Goal: Task Accomplishment & Management: Complete application form

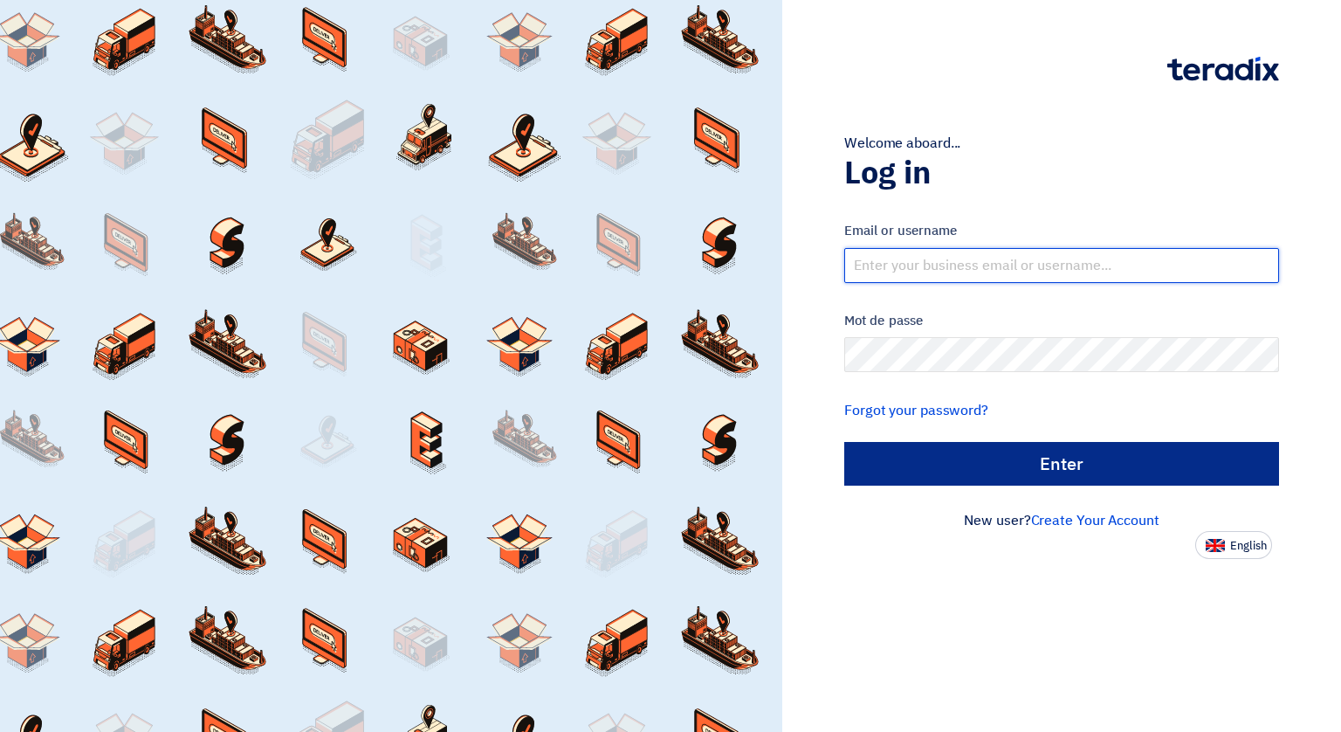
type input "[EMAIL_ADDRESS][DOMAIN_NAME]"
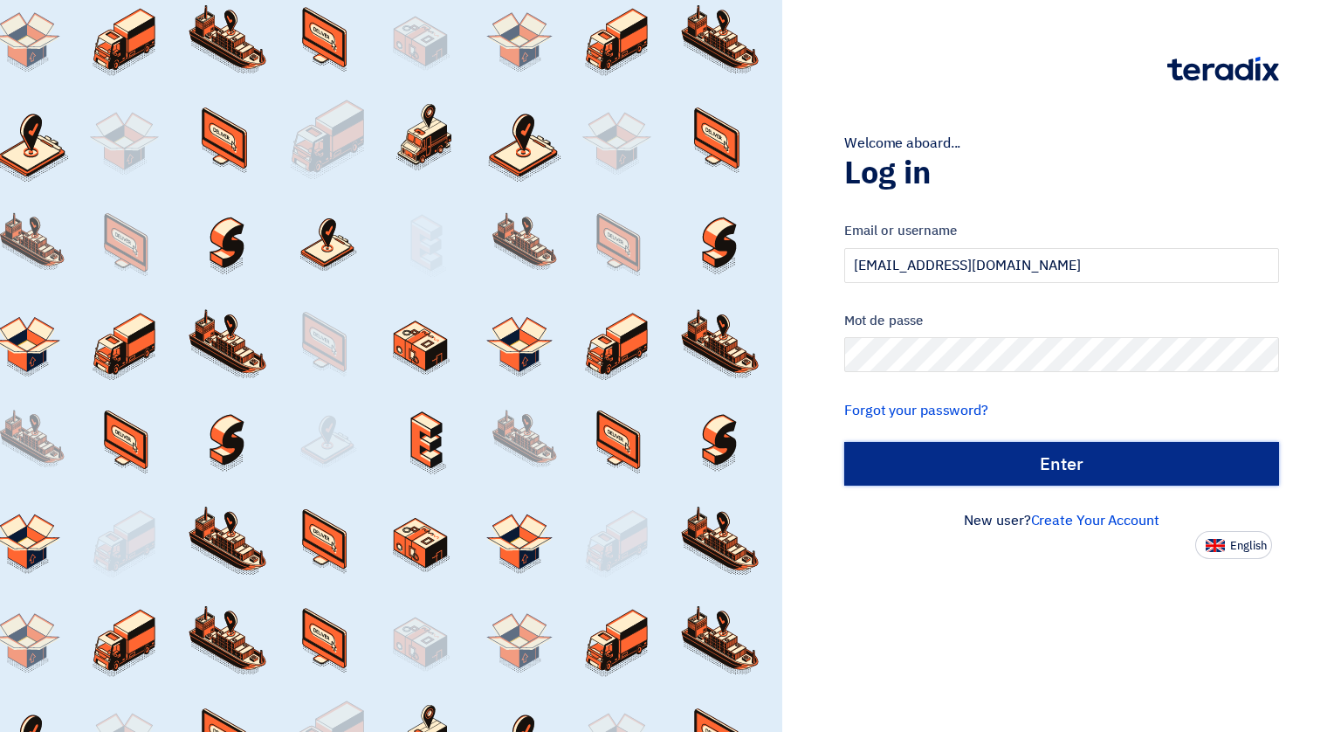
click at [1013, 458] on input "الدخول" at bounding box center [1061, 464] width 435 height 44
type input "Sign in"
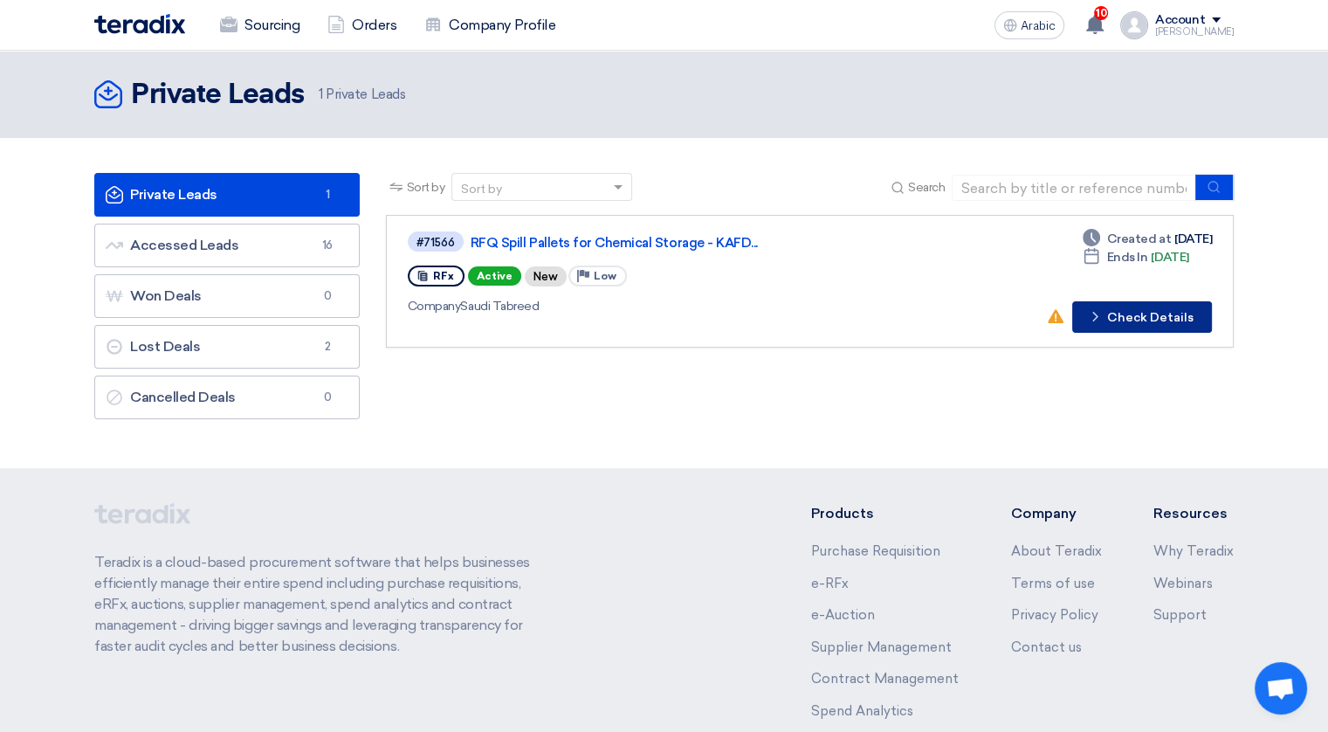
click at [1142, 315] on font "Check Details" at bounding box center [1150, 318] width 86 height 12
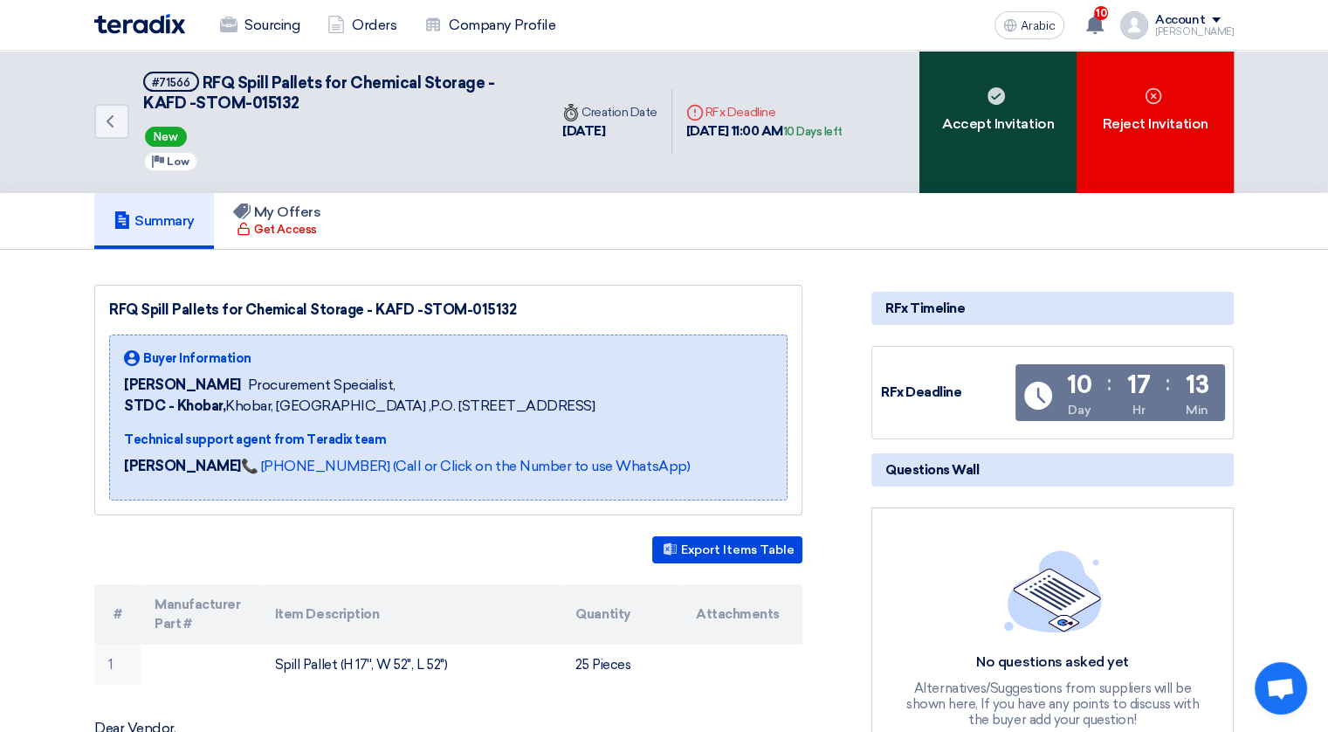
click at [985, 123] on font "Accept Invitation" at bounding box center [998, 124] width 112 height 21
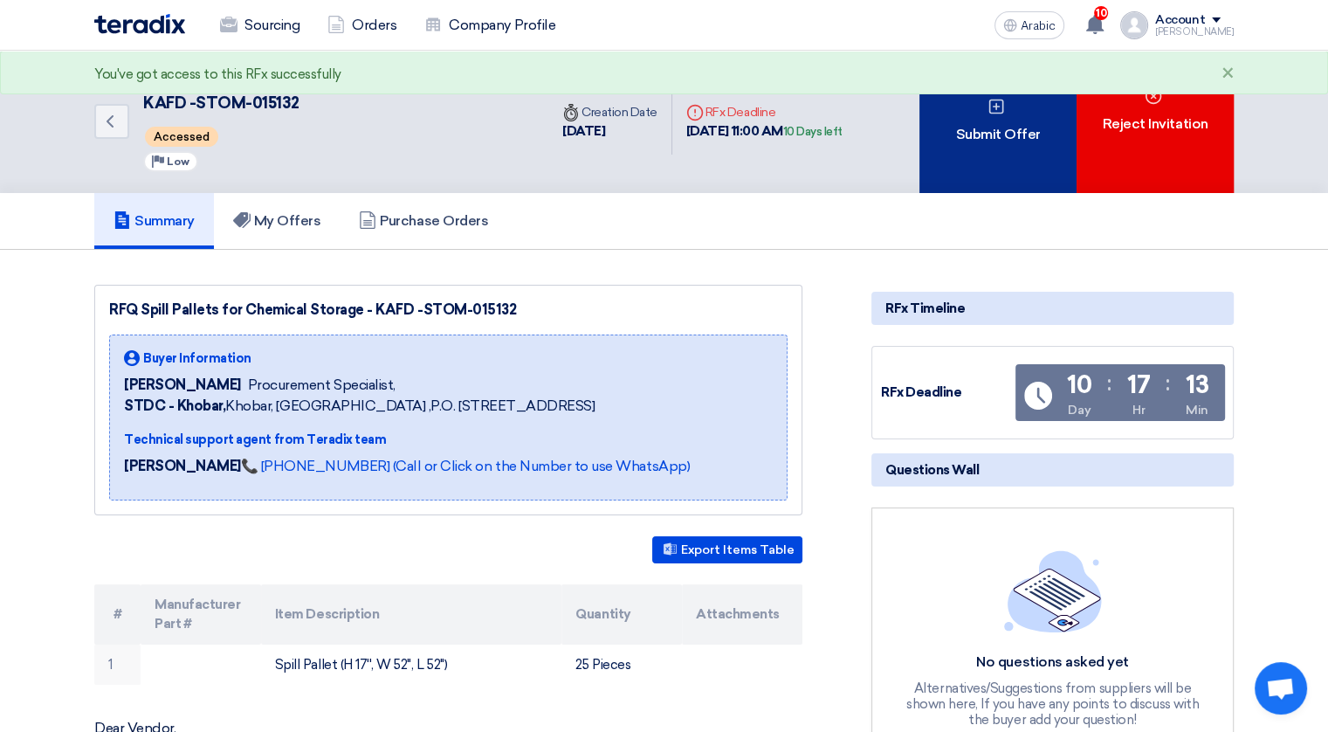
click at [1003, 134] on font "Submit Offer" at bounding box center [997, 134] width 85 height 21
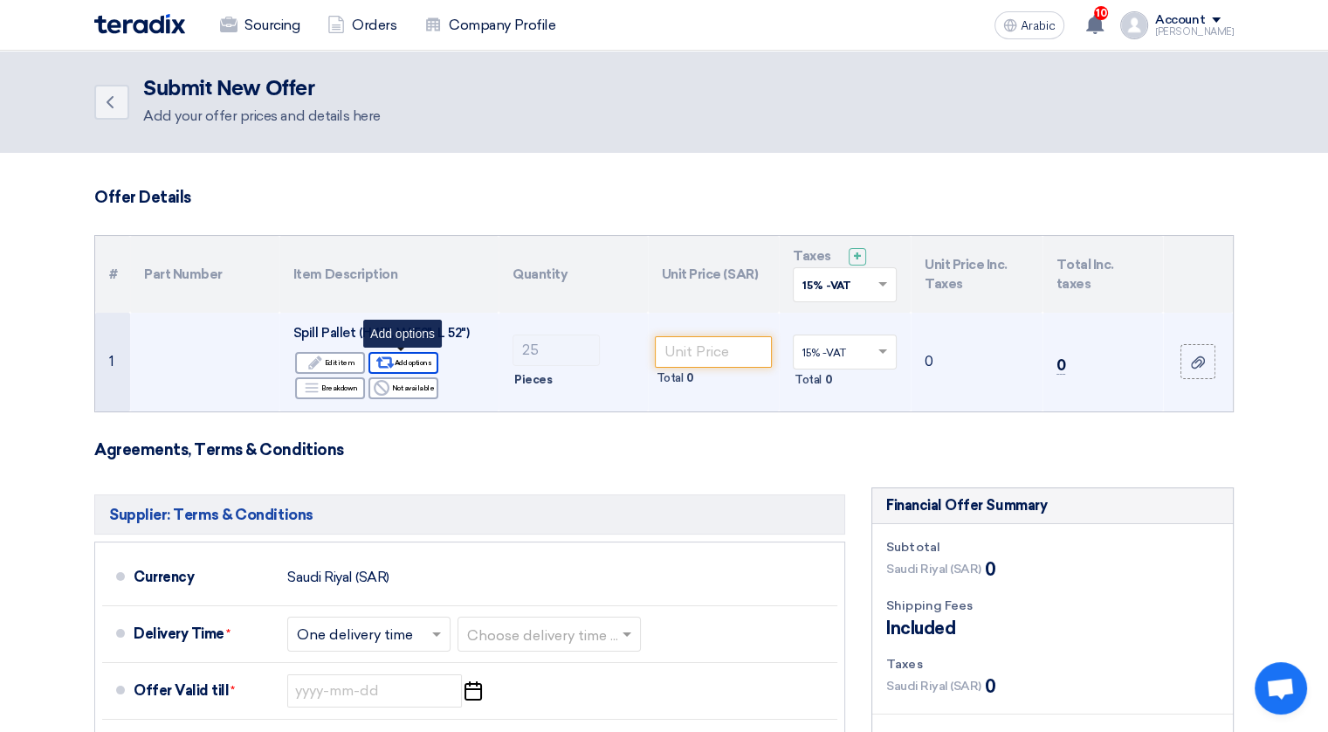
click at [405, 365] on font "Add options" at bounding box center [414, 362] width 38 height 14
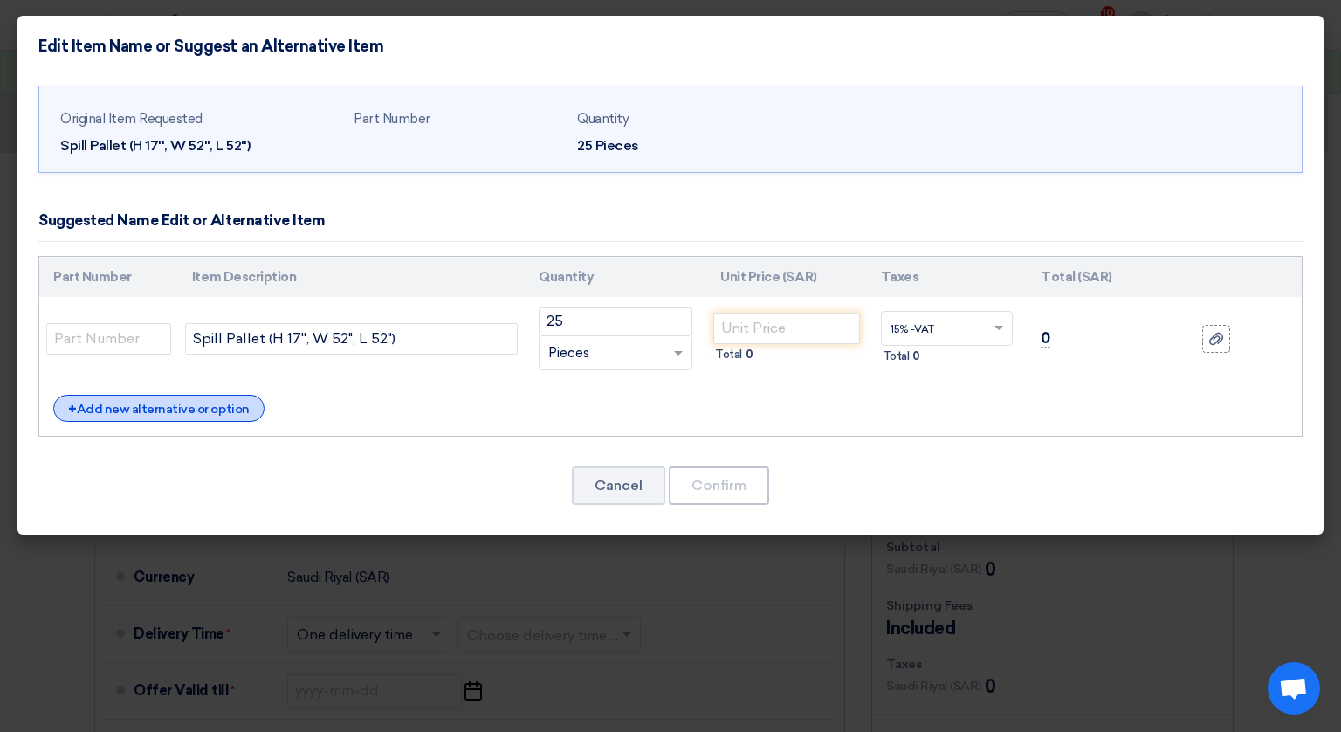
click at [213, 409] on font "Add new alternative or option" at bounding box center [163, 409] width 173 height 15
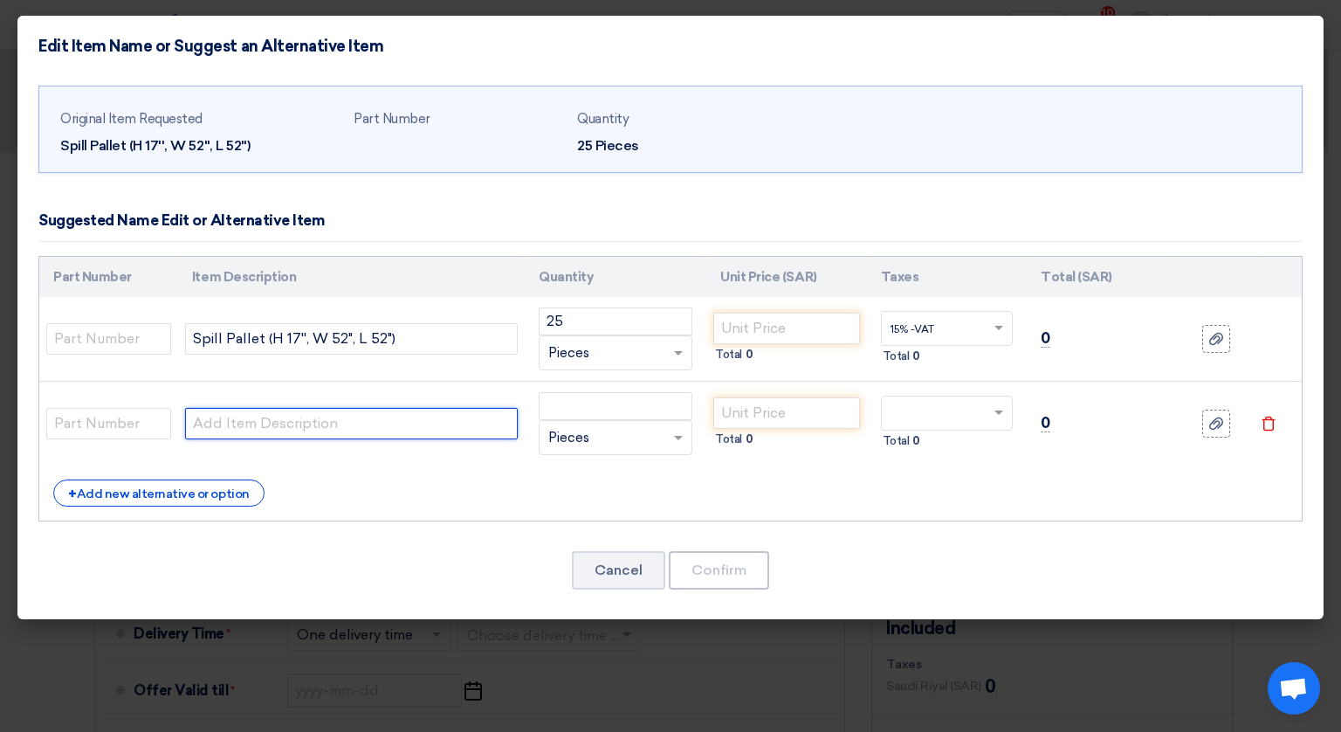
click at [296, 428] on input "text" at bounding box center [351, 423] width 333 height 31
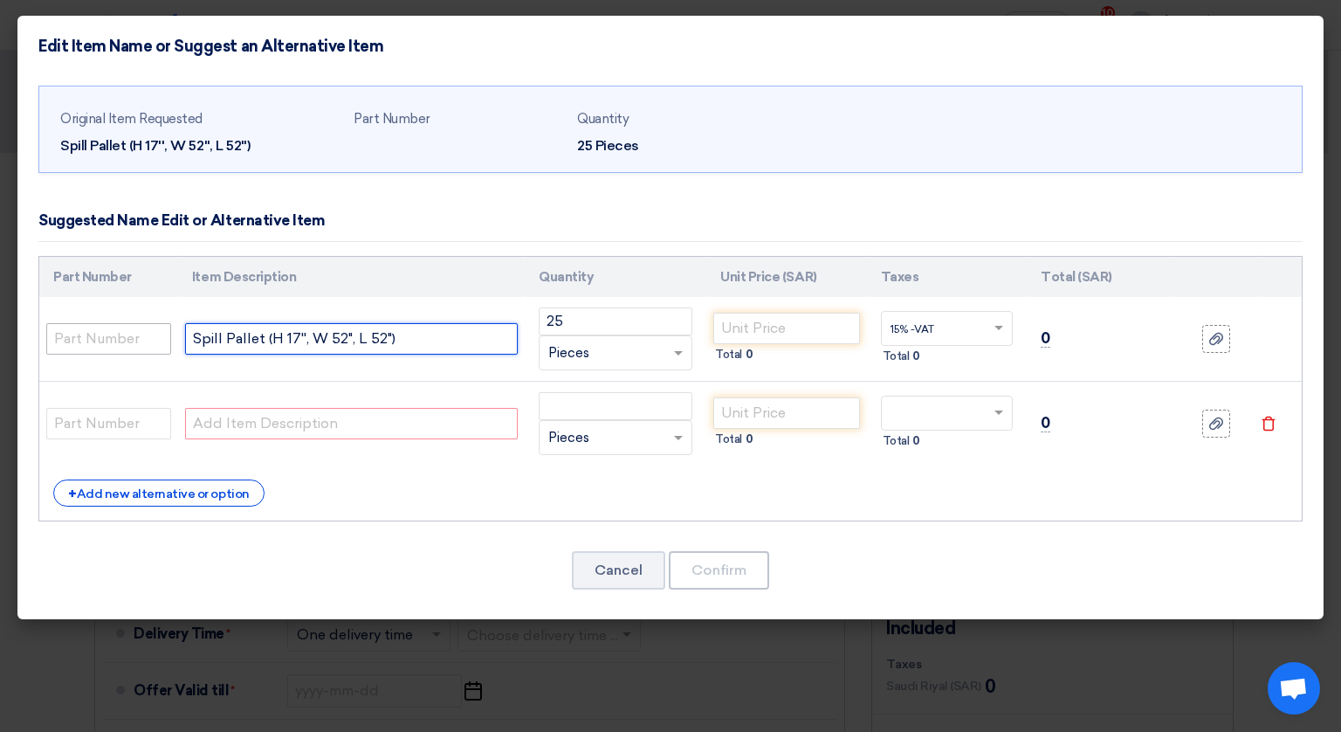
drag, startPoint x: 401, startPoint y: 334, endPoint x: 144, endPoint y: 347, distance: 257.0
click at [144, 347] on tr "Spill Pallet (H 17'', W 52", L 52") 25 RFQ_STEP1. ITEMS.2.TYPE_PLACEHOLDER ×" at bounding box center [670, 339] width 1263 height 85
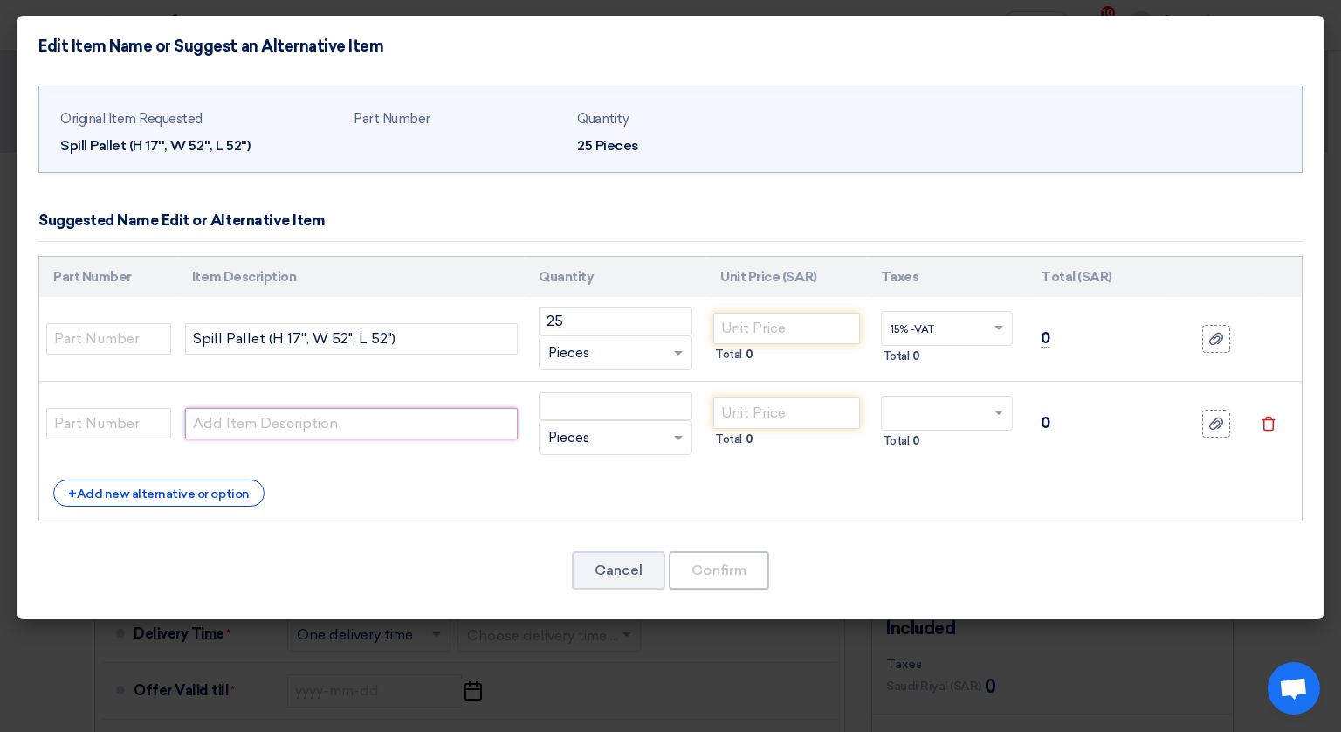
click at [201, 416] on input "text" at bounding box center [351, 423] width 333 height 31
paste input "Spill Pallet (H 17'', W 52", L 52")"
type input "Spill Pallet (H 17'', W 52", L 52")"
click at [614, 405] on input "number" at bounding box center [616, 406] width 154 height 28
type input "25"
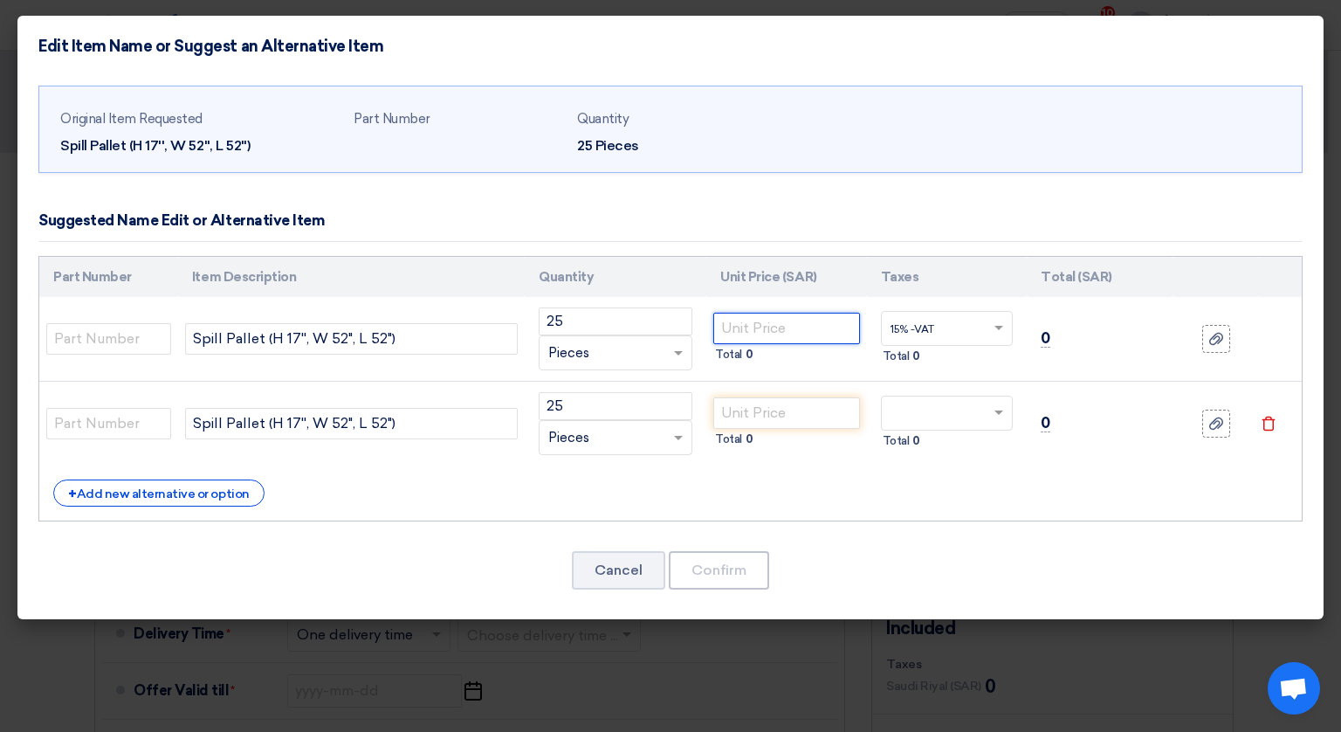
click at [767, 313] on input "number" at bounding box center [786, 328] width 146 height 31
click at [767, 320] on input "number" at bounding box center [786, 328] width 146 height 31
type input "1020"
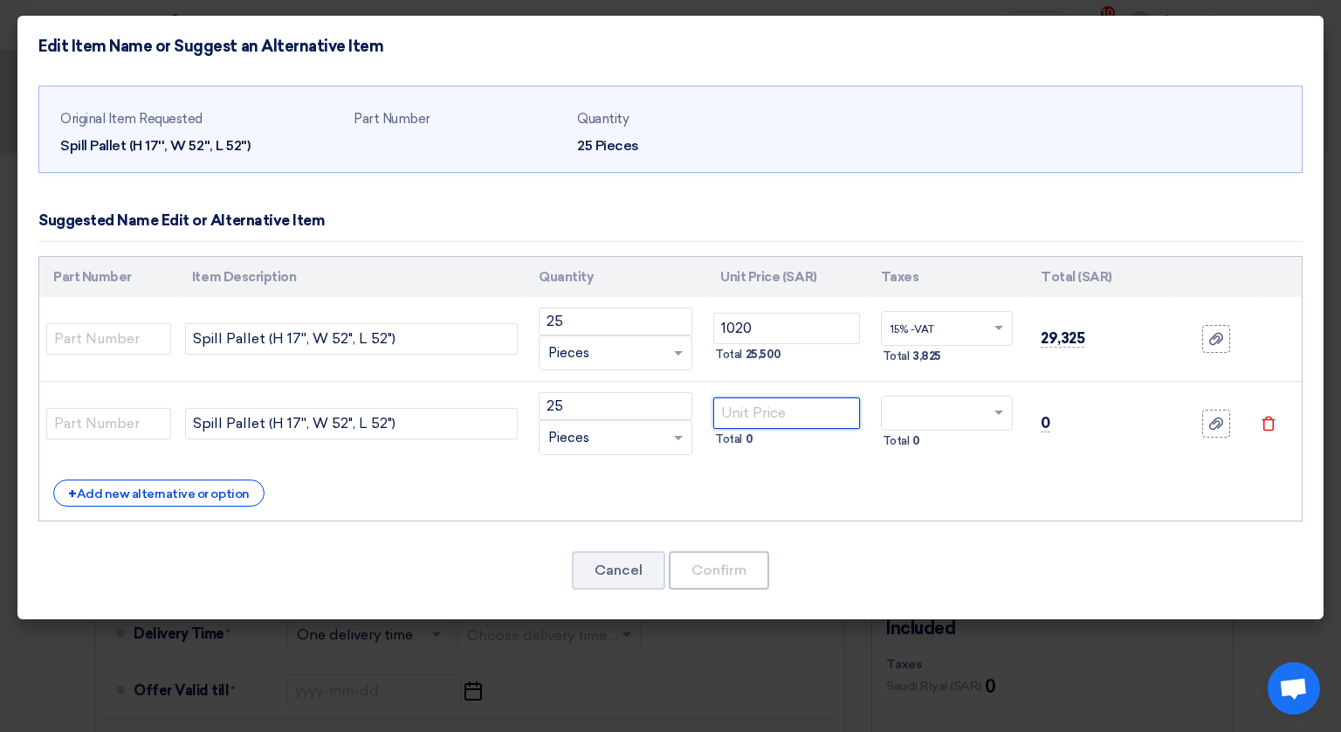
click at [786, 416] on input "number" at bounding box center [786, 412] width 146 height 31
click at [781, 418] on input "number" at bounding box center [786, 412] width 146 height 31
type input "576"
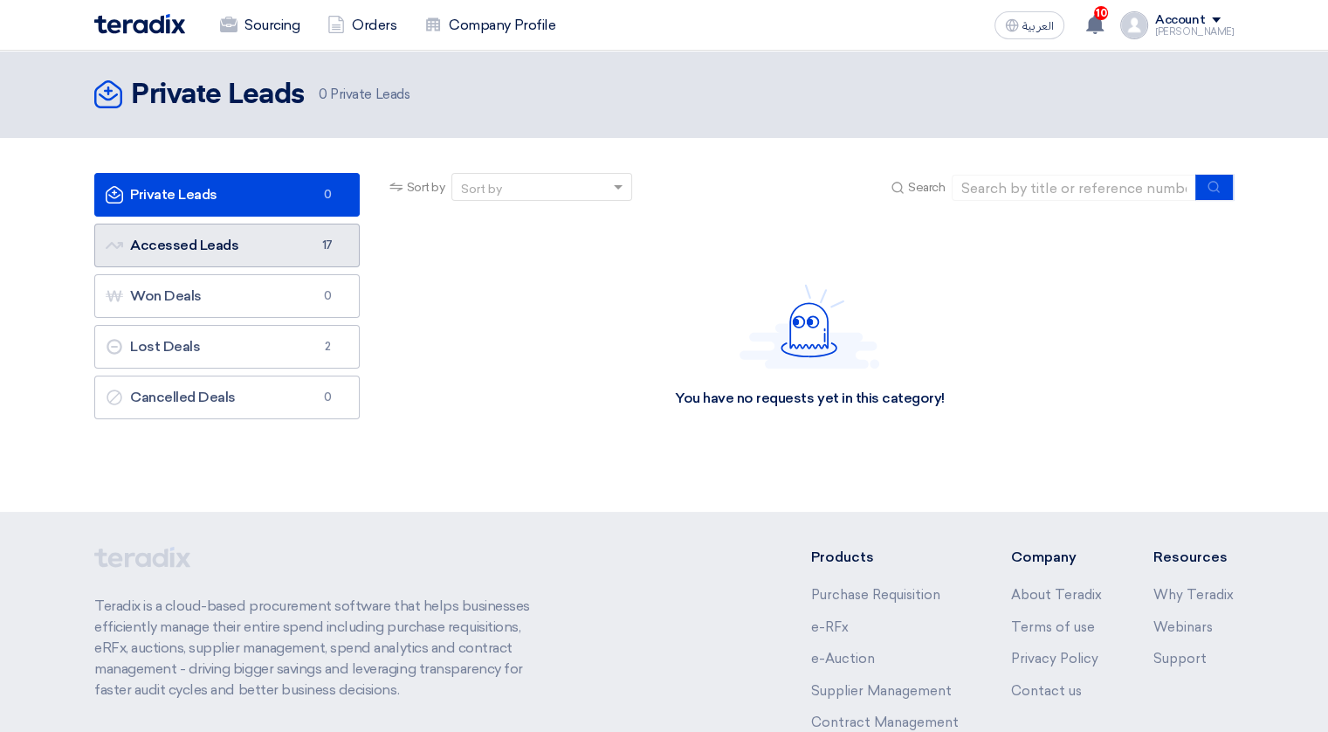
click at [247, 231] on link "Accessed Leads Accessed Leads 17" at bounding box center [226, 246] width 265 height 44
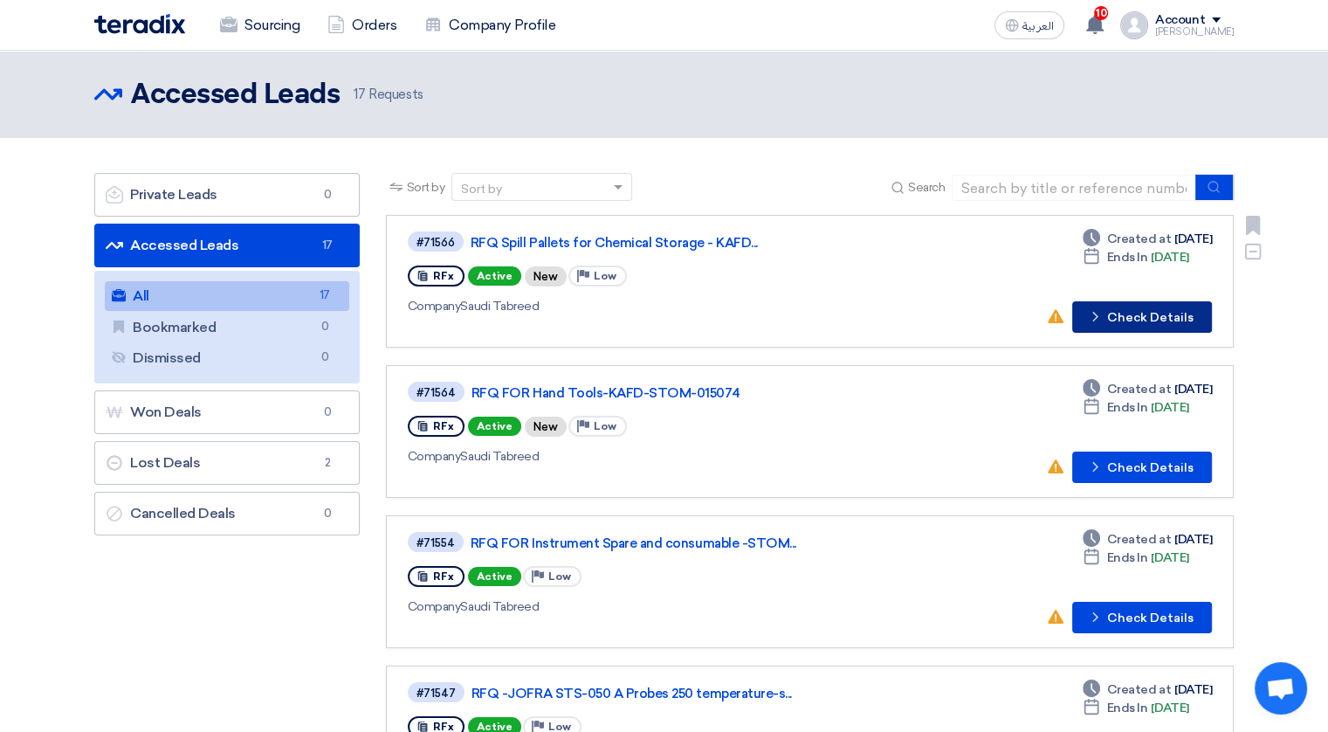
click at [1139, 322] on button "Check details Check Details" at bounding box center [1142, 316] width 140 height 31
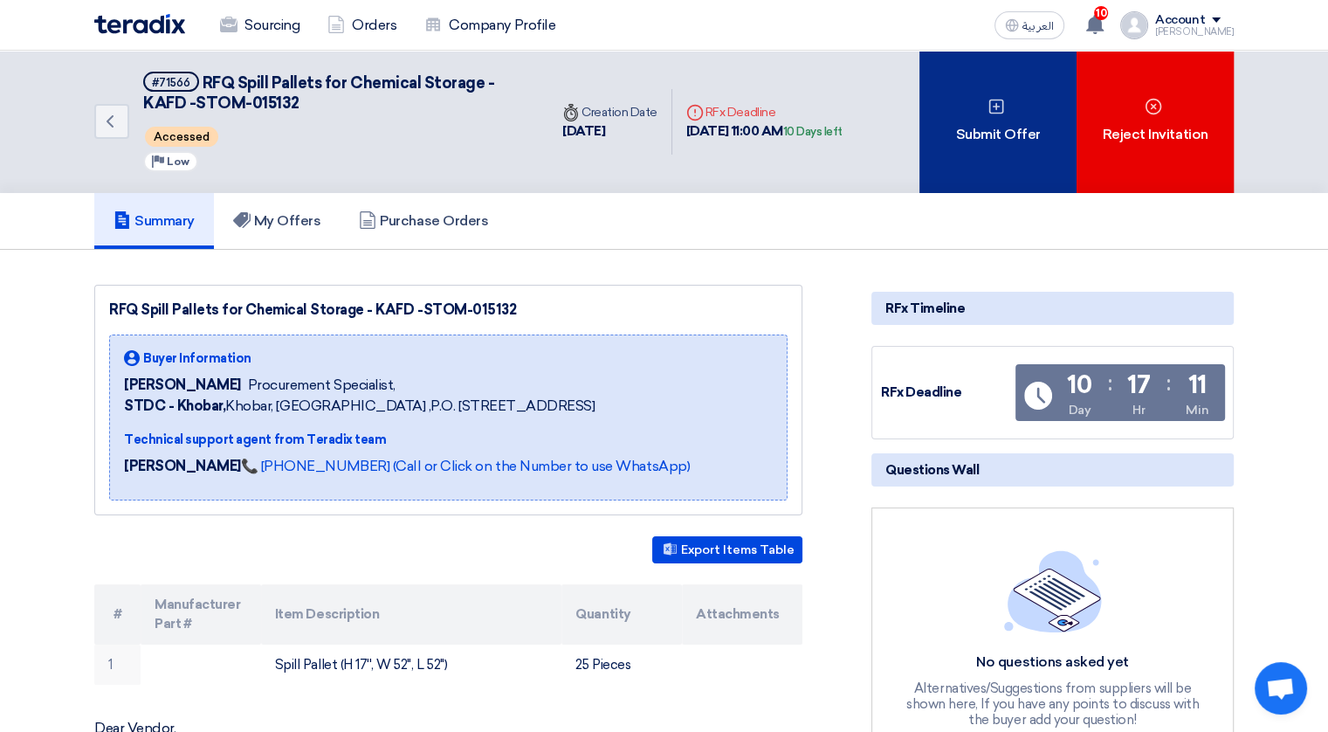
click at [965, 154] on div "Submit Offer" at bounding box center [997, 122] width 157 height 142
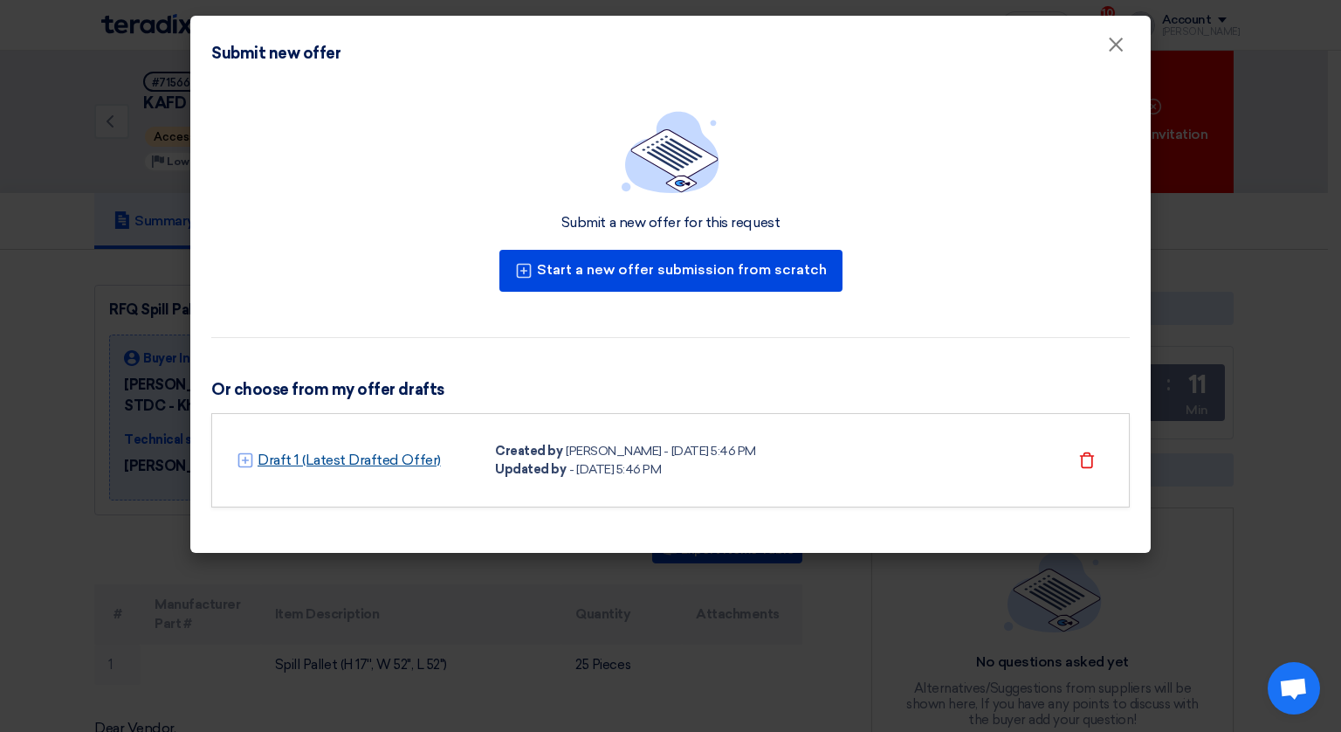
click at [398, 466] on link "Draft 1 (Latest Drafted Offer)" at bounding box center [349, 460] width 183 height 21
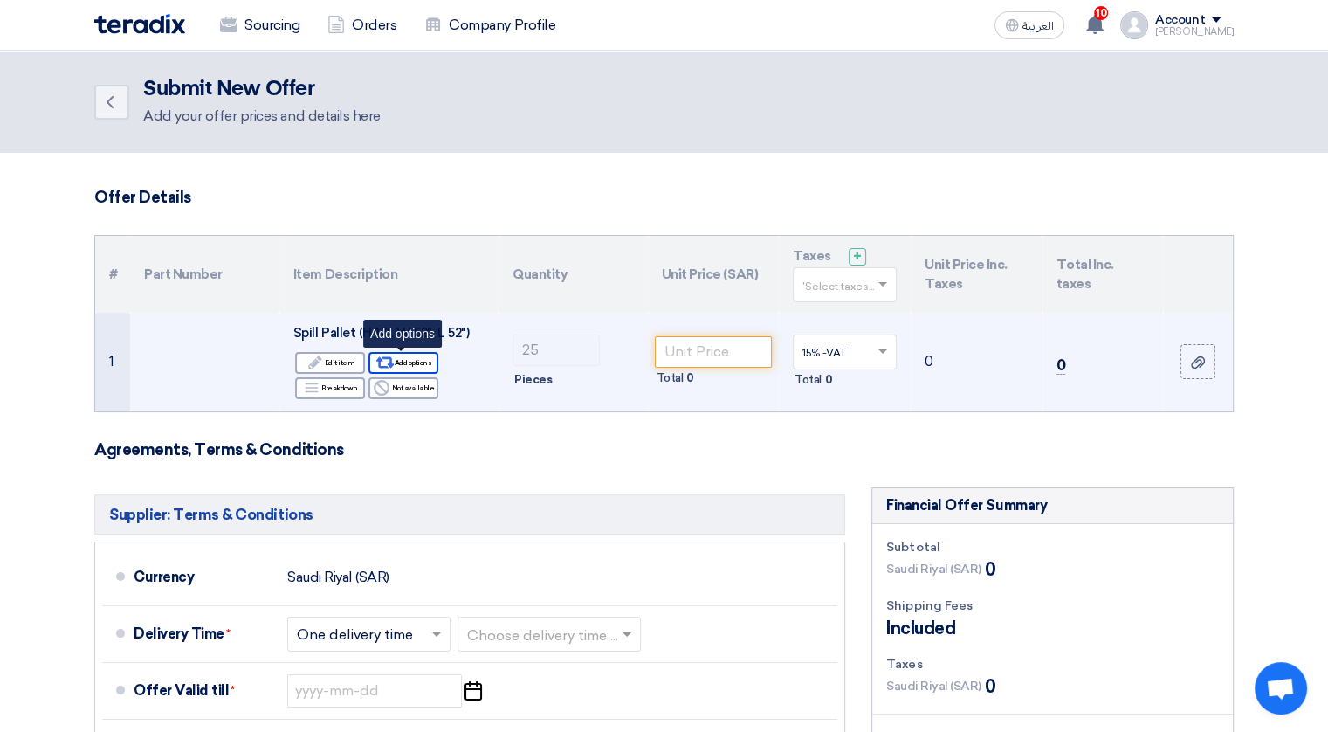
click at [409, 364] on div "Alternative Add options" at bounding box center [403, 363] width 70 height 22
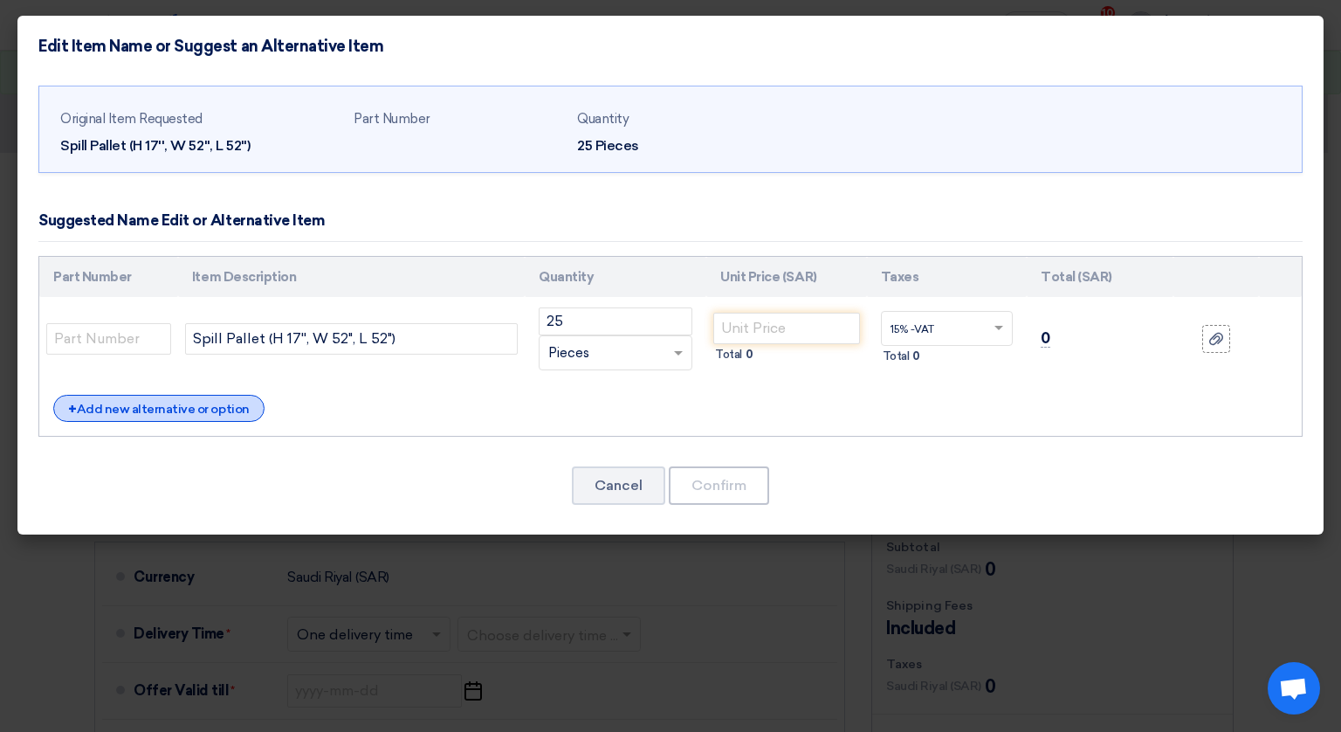
click at [209, 409] on div "+ Add new alternative or option" at bounding box center [158, 408] width 211 height 27
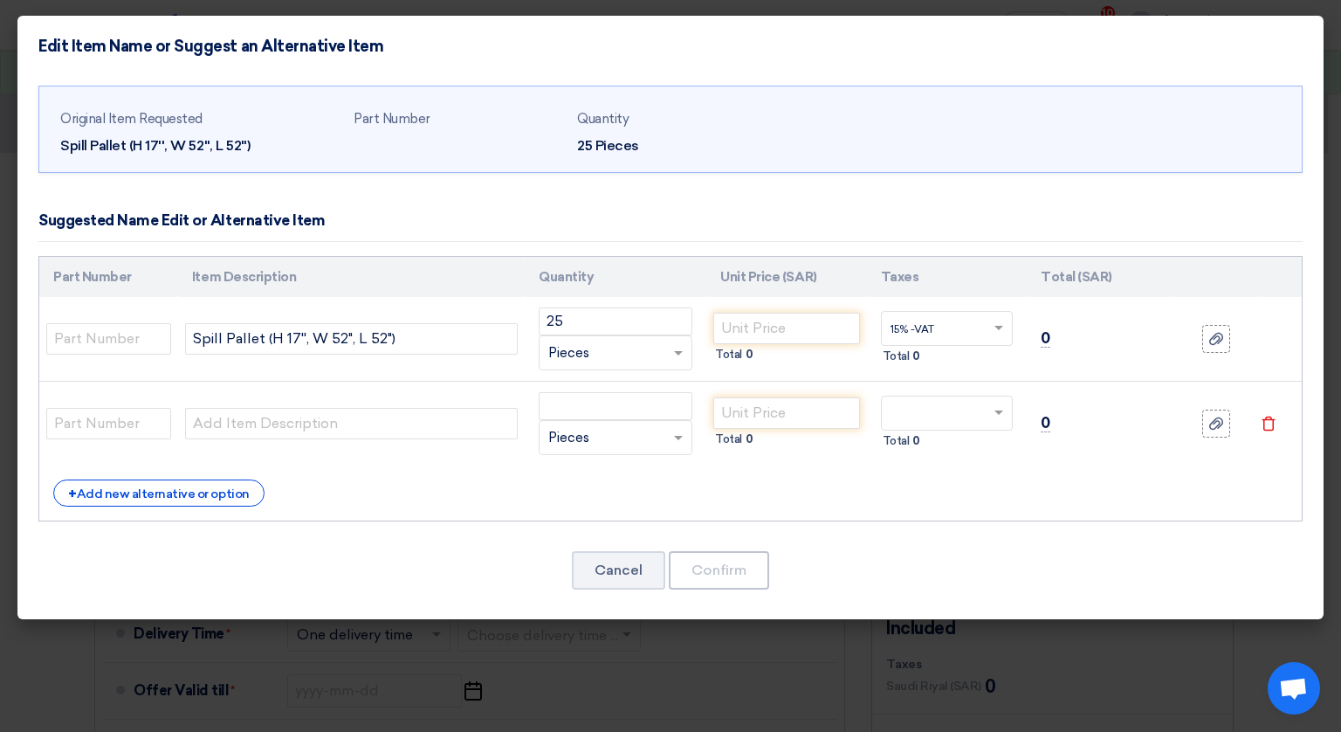
click at [303, 368] on td "Spill Pallet (H 17'', W 52", L 52")" at bounding box center [351, 339] width 347 height 85
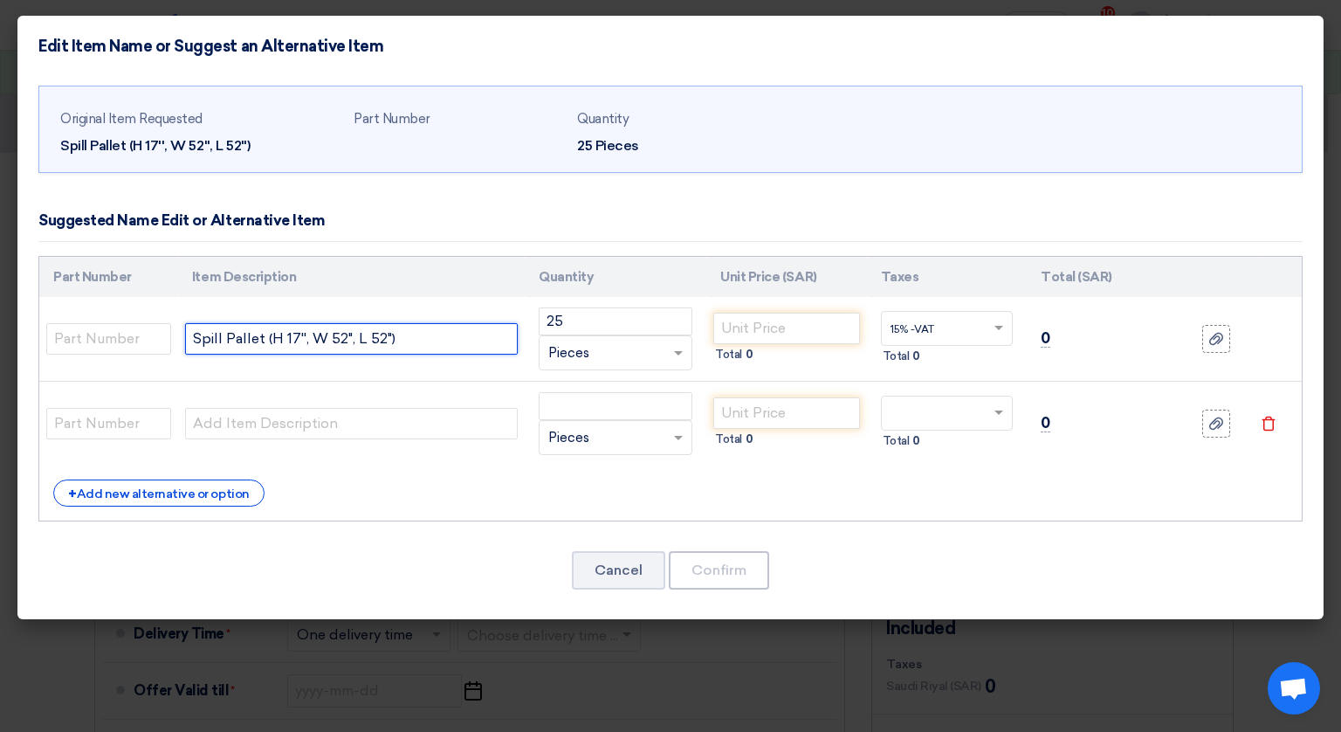
drag, startPoint x: 387, startPoint y: 334, endPoint x: 176, endPoint y: 349, distance: 211.0
click at [176, 349] on tr "Spill Pallet (H 17'', W 52", L 52") 25 RFQ_STEP1.ITEMS.2.TYPE_PLACEHOLDER ×" at bounding box center [670, 339] width 1263 height 85
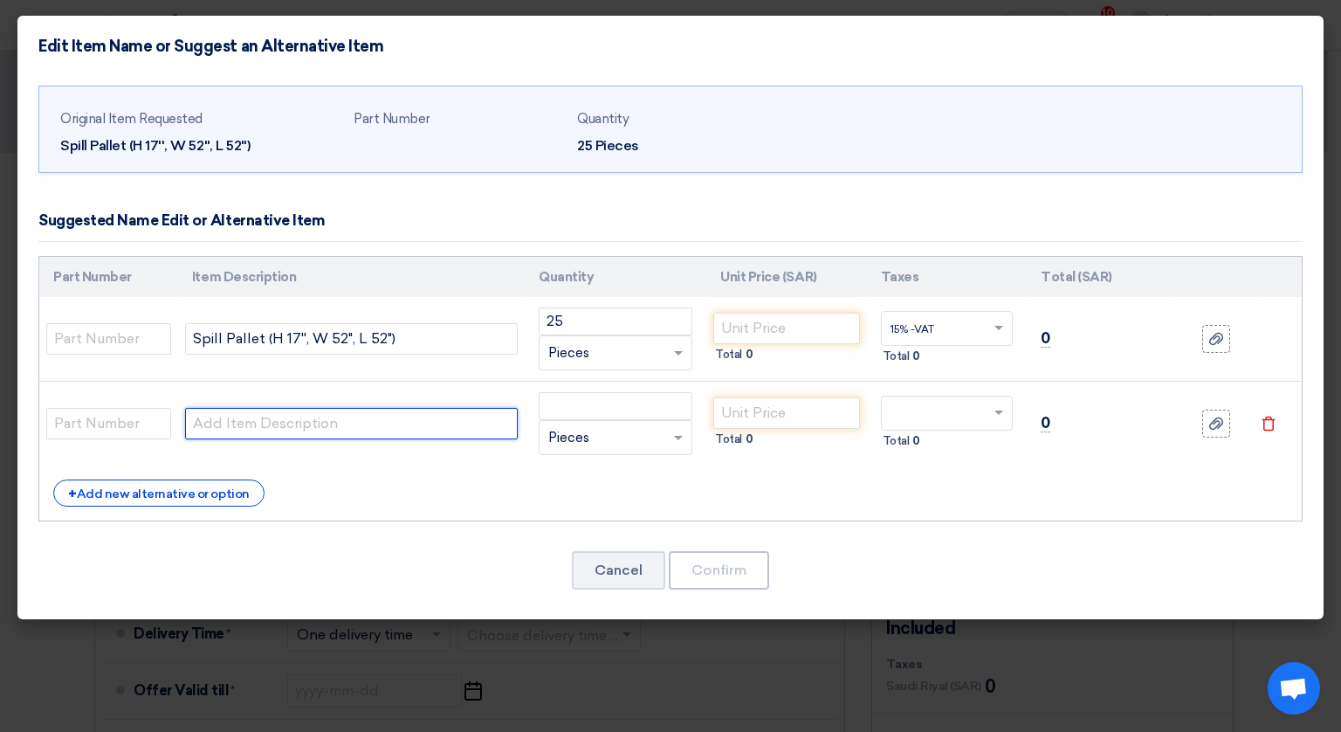
click at [251, 413] on input "text" at bounding box center [351, 423] width 333 height 31
paste input "Spill Pallet (H 17'', W 52", L 52")"
type input "Spill Pallet (H 17'', W 52", L 52")"
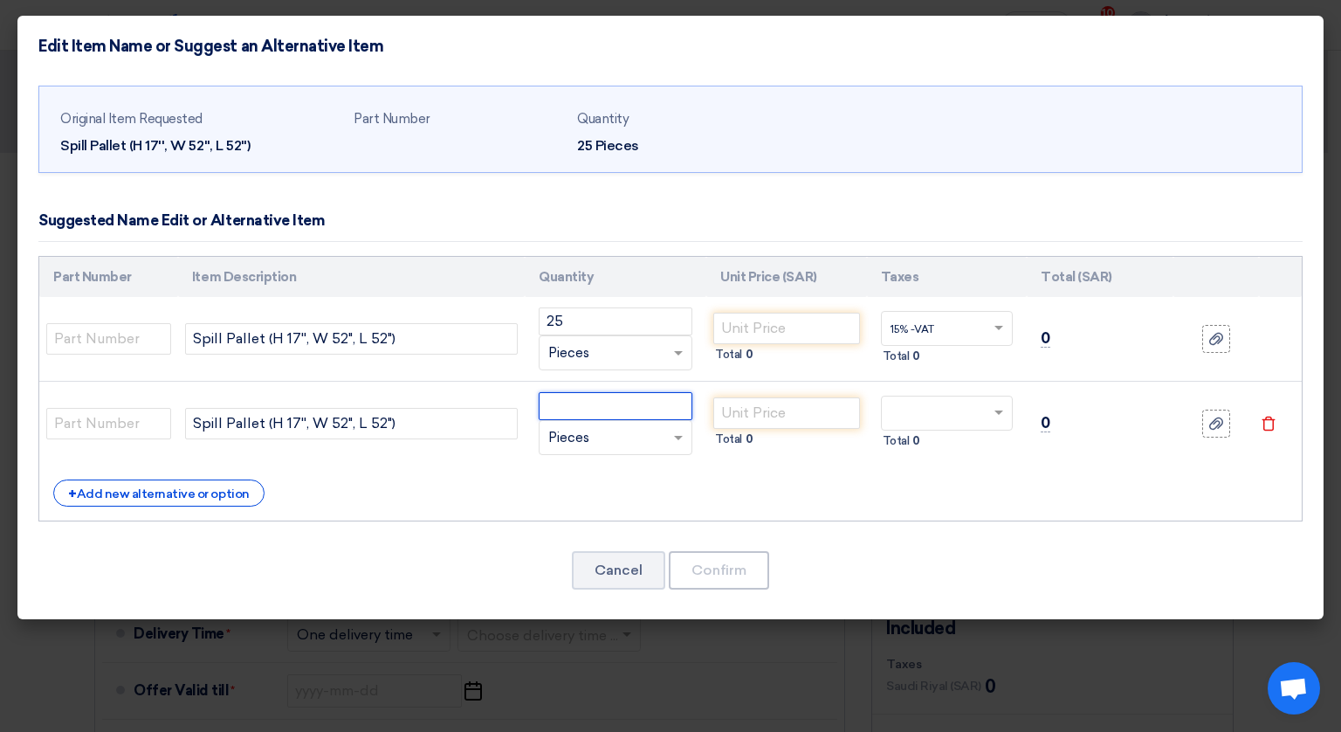
click at [601, 394] on input "number" at bounding box center [616, 406] width 154 height 28
type input "25"
click at [758, 322] on input "number" at bounding box center [786, 328] width 146 height 31
type input "1020"
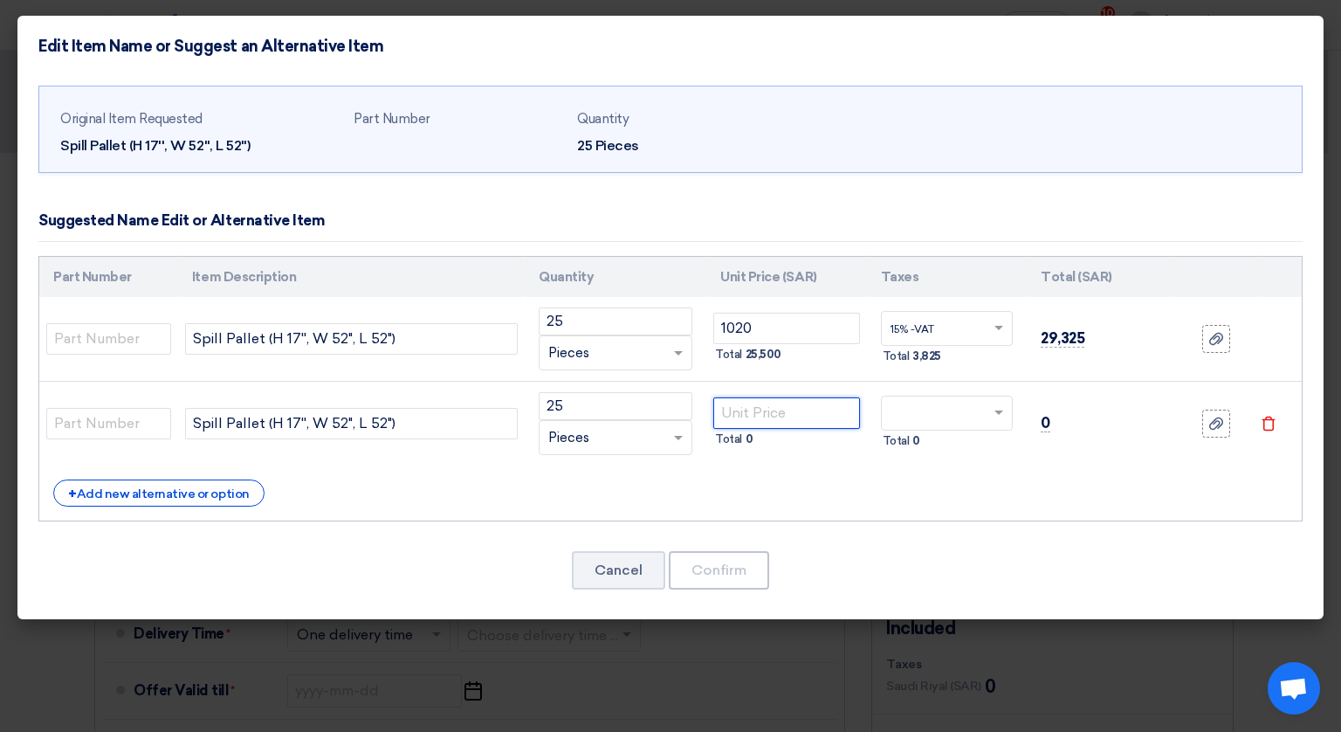
click at [768, 415] on input "number" at bounding box center [786, 412] width 146 height 31
click at [751, 416] on input "number" at bounding box center [786, 412] width 146 height 31
type input "576"
click at [1218, 342] on use at bounding box center [1216, 339] width 14 height 12
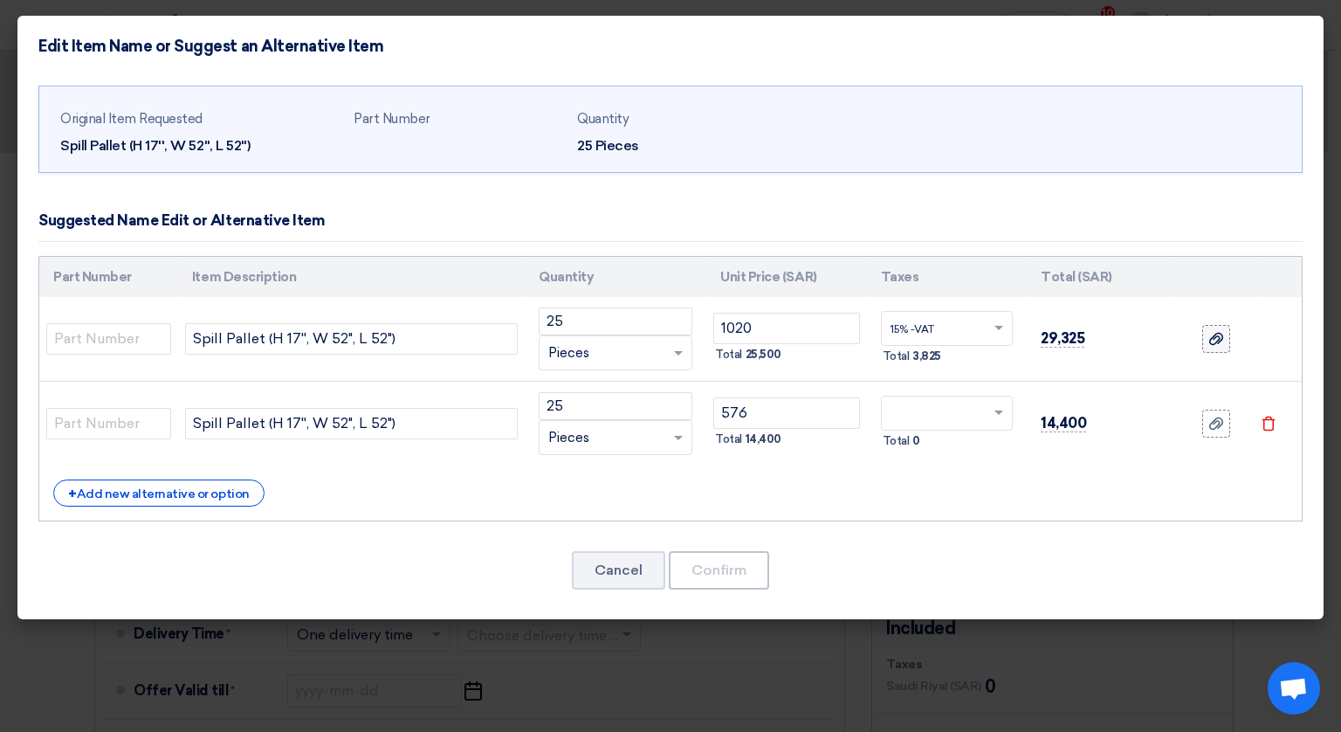
click at [0, 0] on input "file" at bounding box center [0, 0] width 0 height 0
click at [1224, 430] on div at bounding box center [1216, 424] width 17 height 20
click at [0, 0] on input "file" at bounding box center [0, 0] width 0 height 0
click at [925, 411] on input "text" at bounding box center [937, 415] width 92 height 28
click at [920, 447] on span "15% -VAT" at bounding box center [913, 445] width 44 height 12
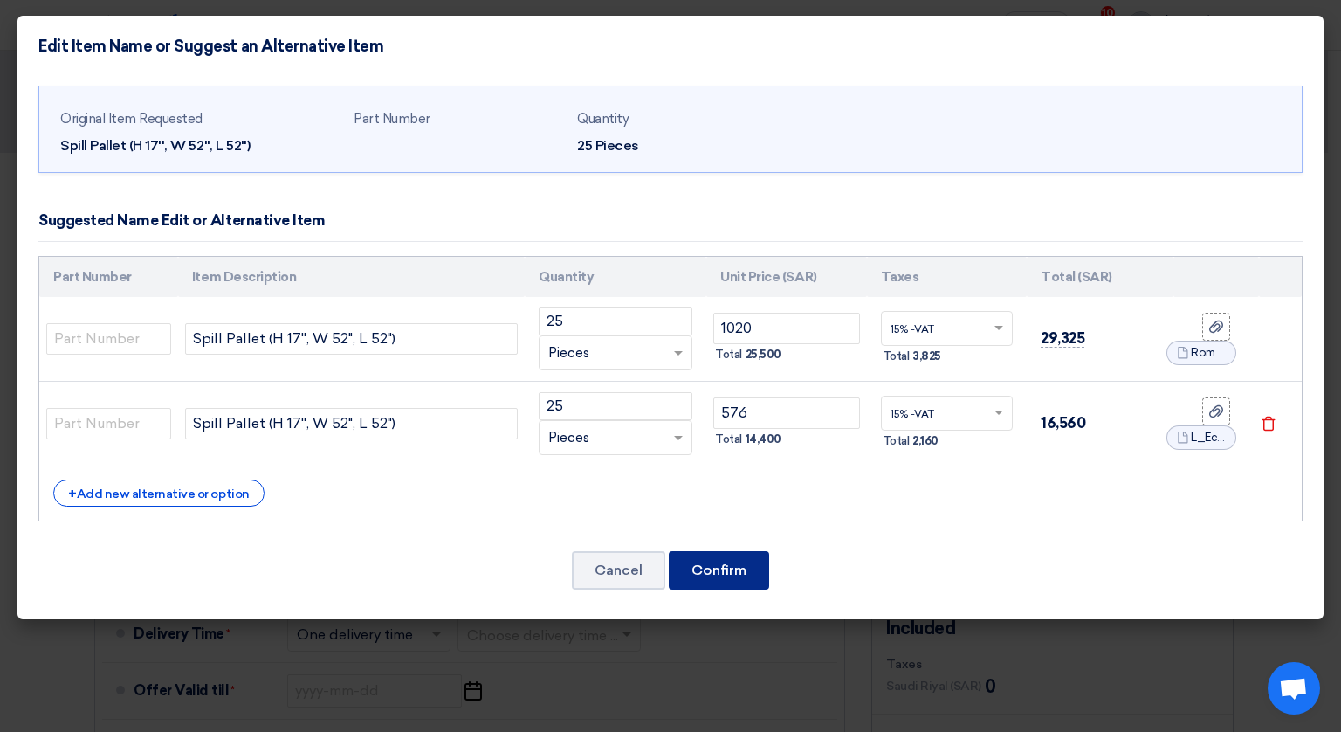
click at [725, 574] on button "Confirm" at bounding box center [719, 570] width 100 height 38
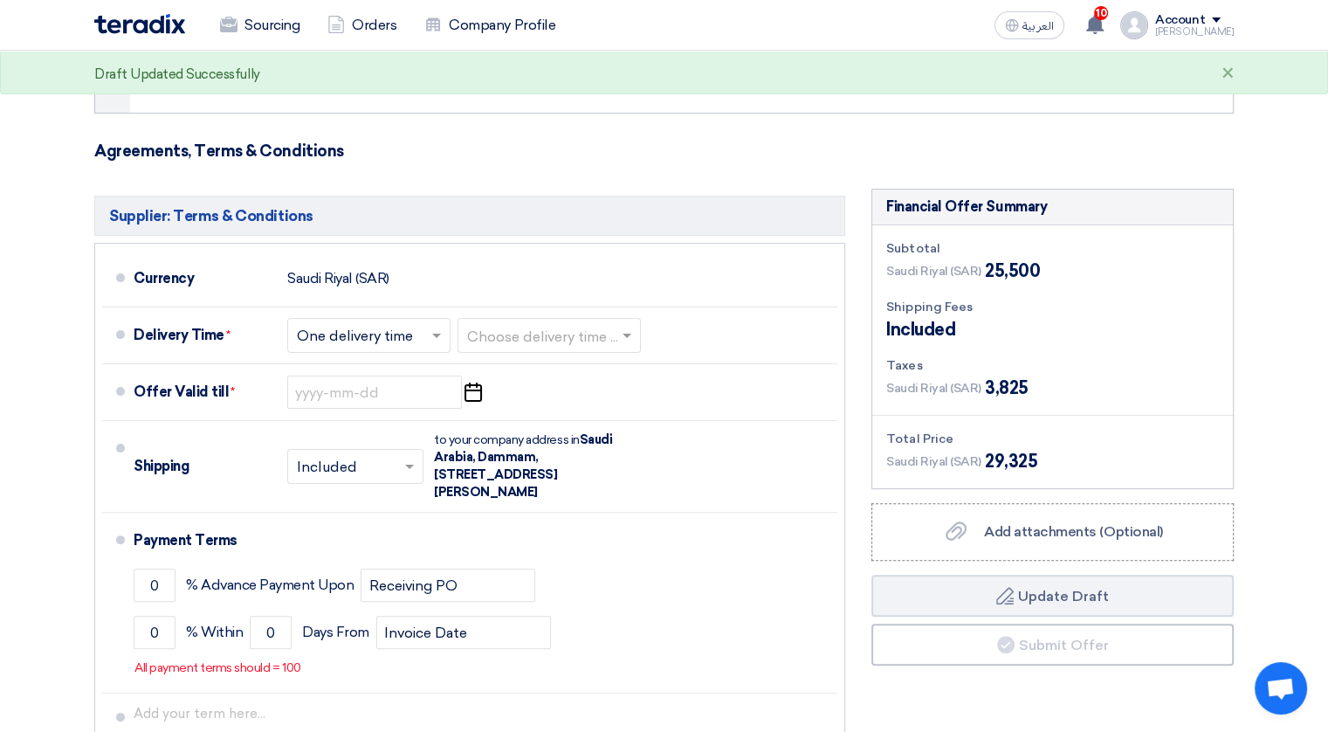
scroll to position [329, 0]
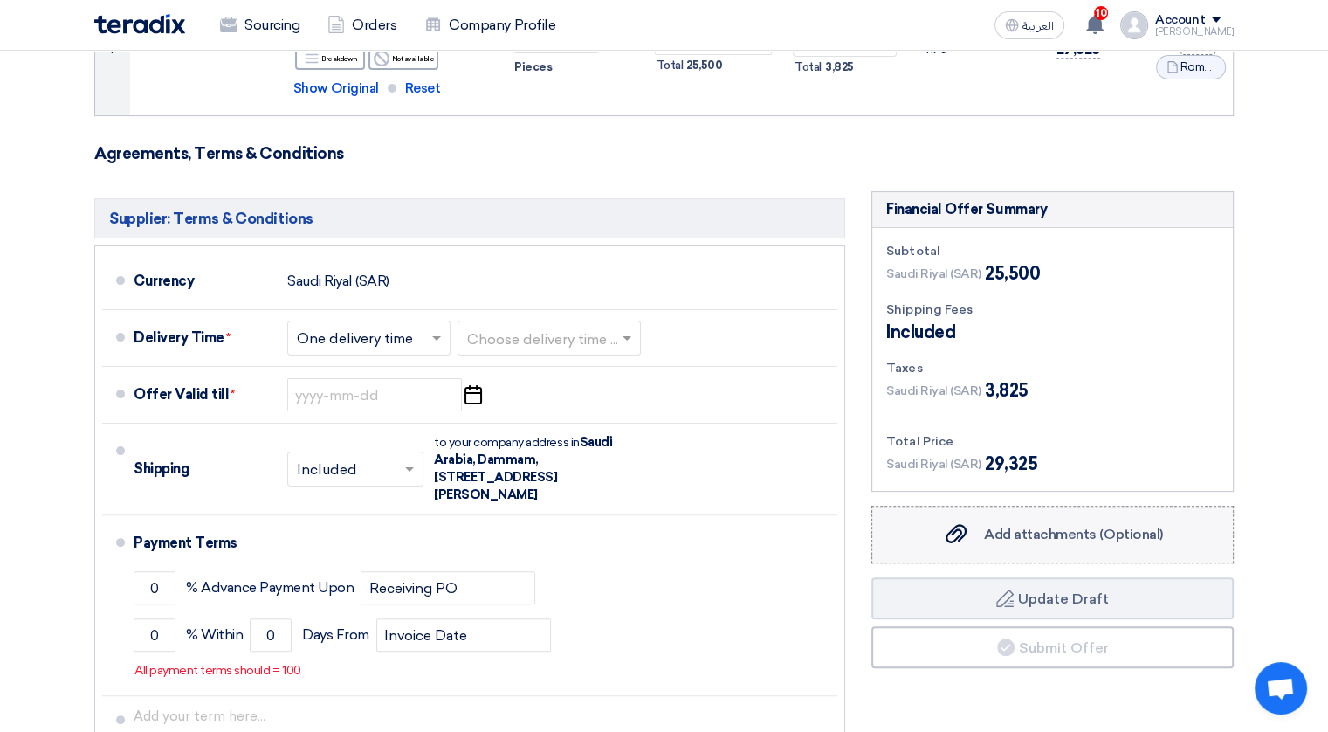
click at [1027, 539] on span "Add attachments (Optional)" at bounding box center [1073, 534] width 179 height 17
click at [0, 0] on input "Add attachments (Optional) Add attachments (Optional)" at bounding box center [0, 0] width 0 height 0
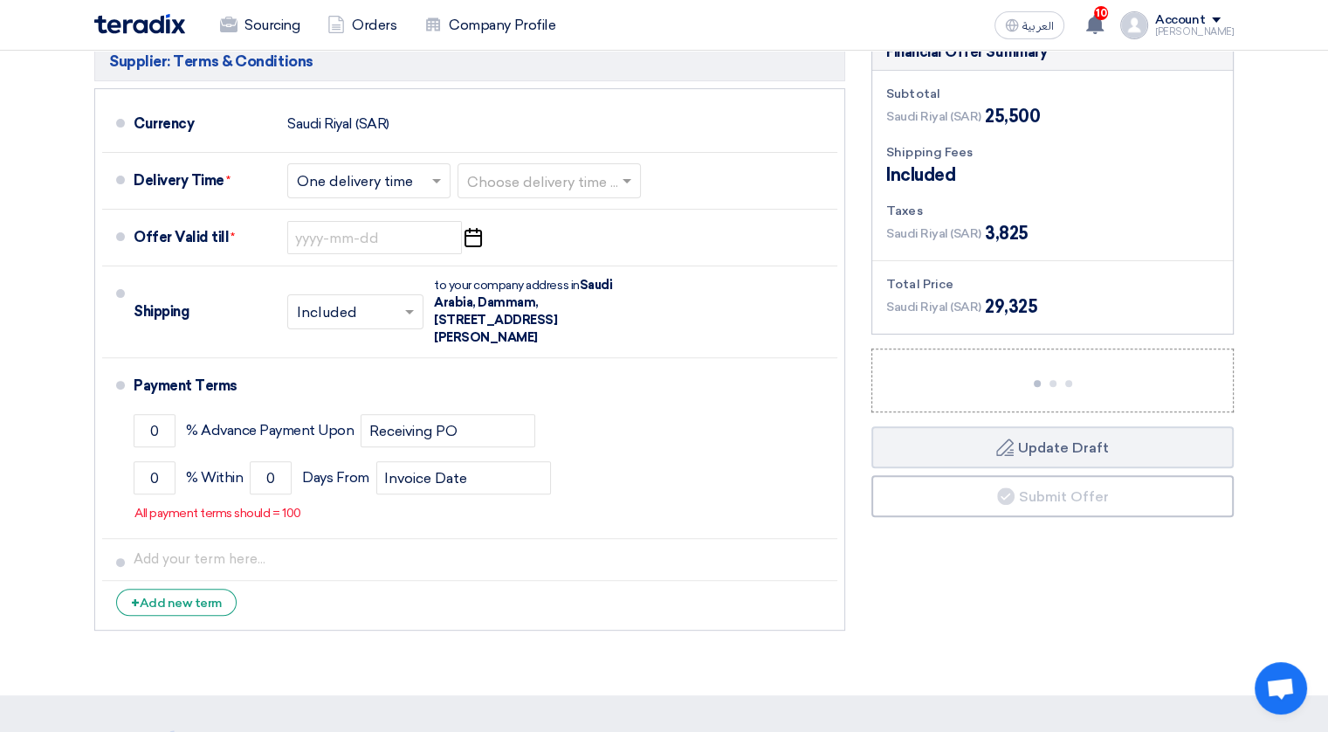
scroll to position [489, 0]
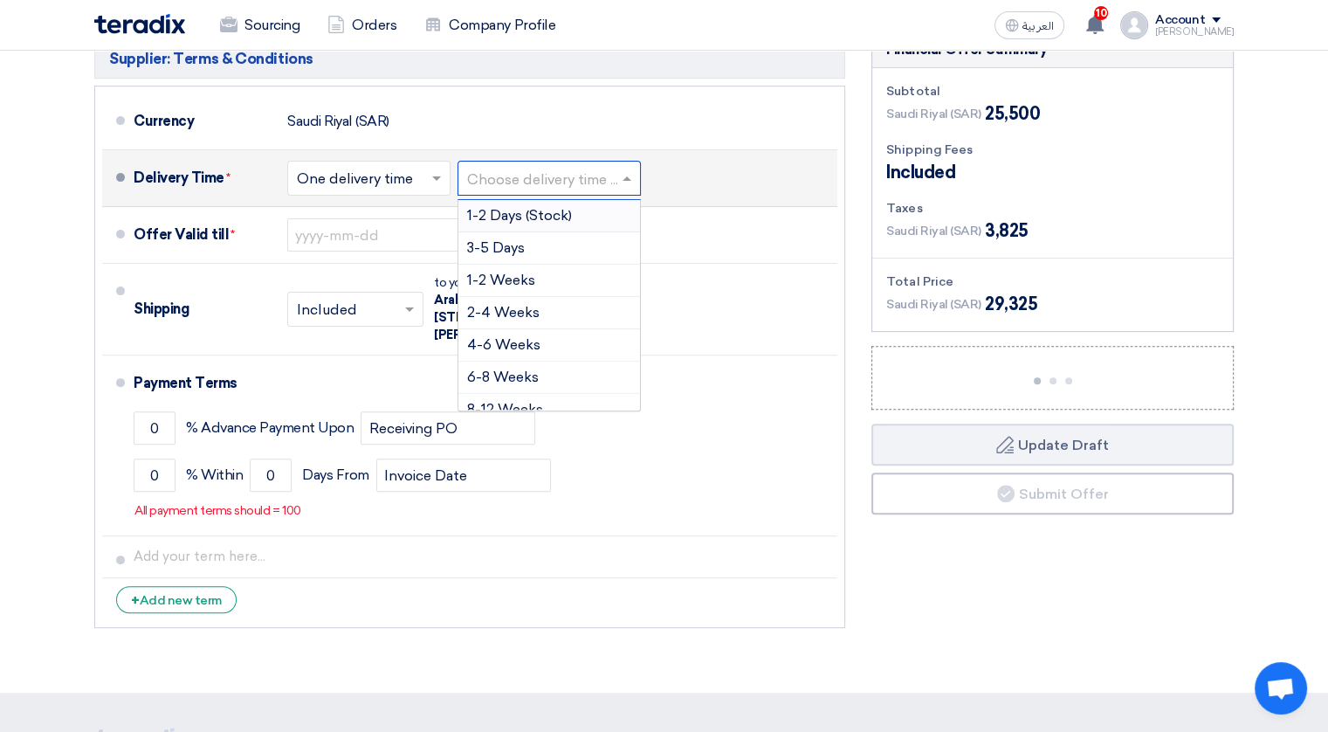
click at [576, 182] on input "text" at bounding box center [550, 180] width 166 height 25
click at [511, 245] on span "3-5 Days" at bounding box center [496, 247] width 58 height 17
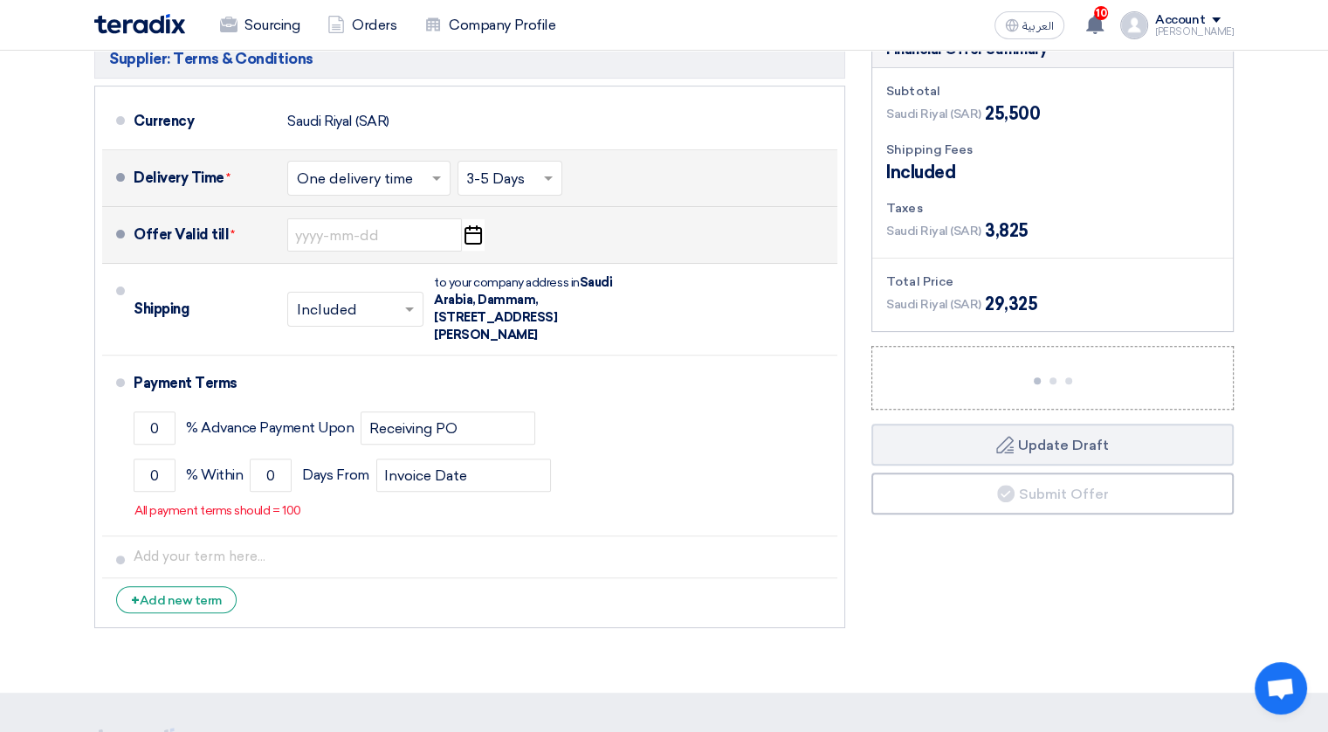
click at [476, 237] on icon "Pick a date" at bounding box center [473, 234] width 24 height 31
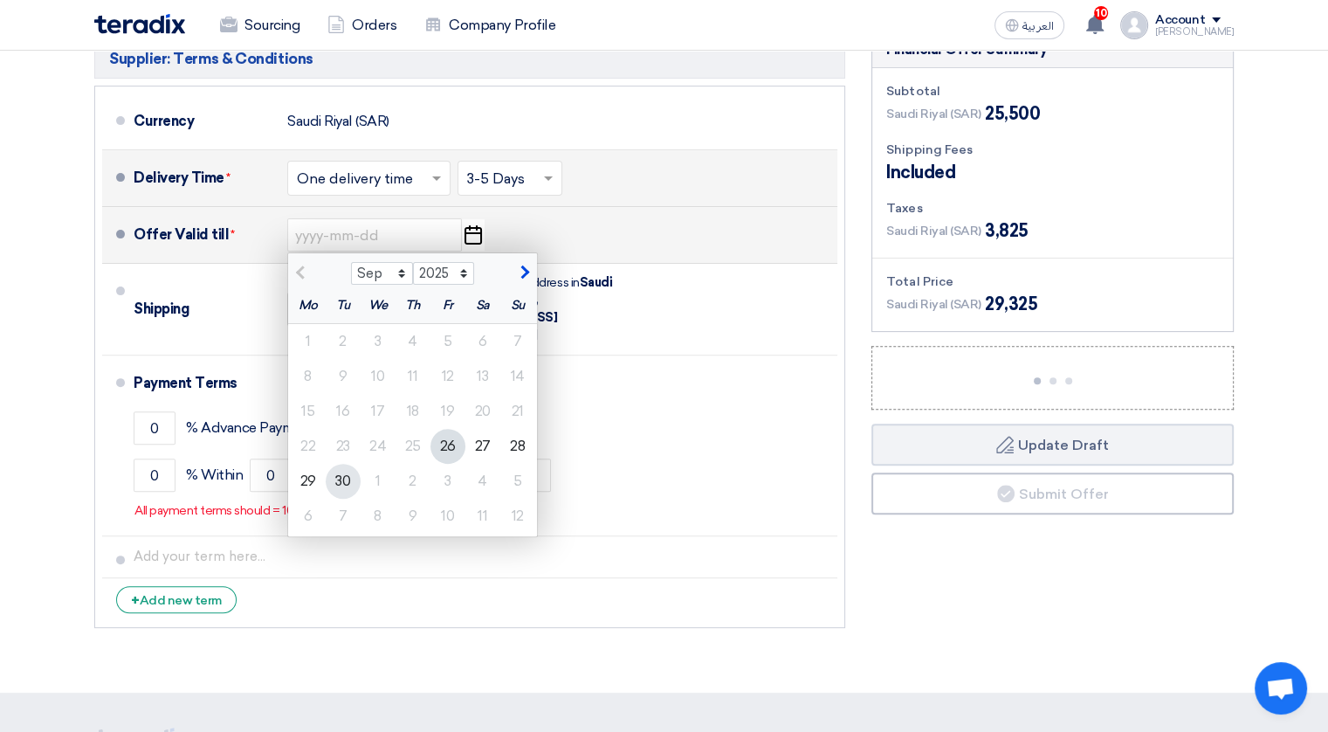
click at [341, 472] on div "30" at bounding box center [343, 481] width 35 height 35
type input "[DATE]"
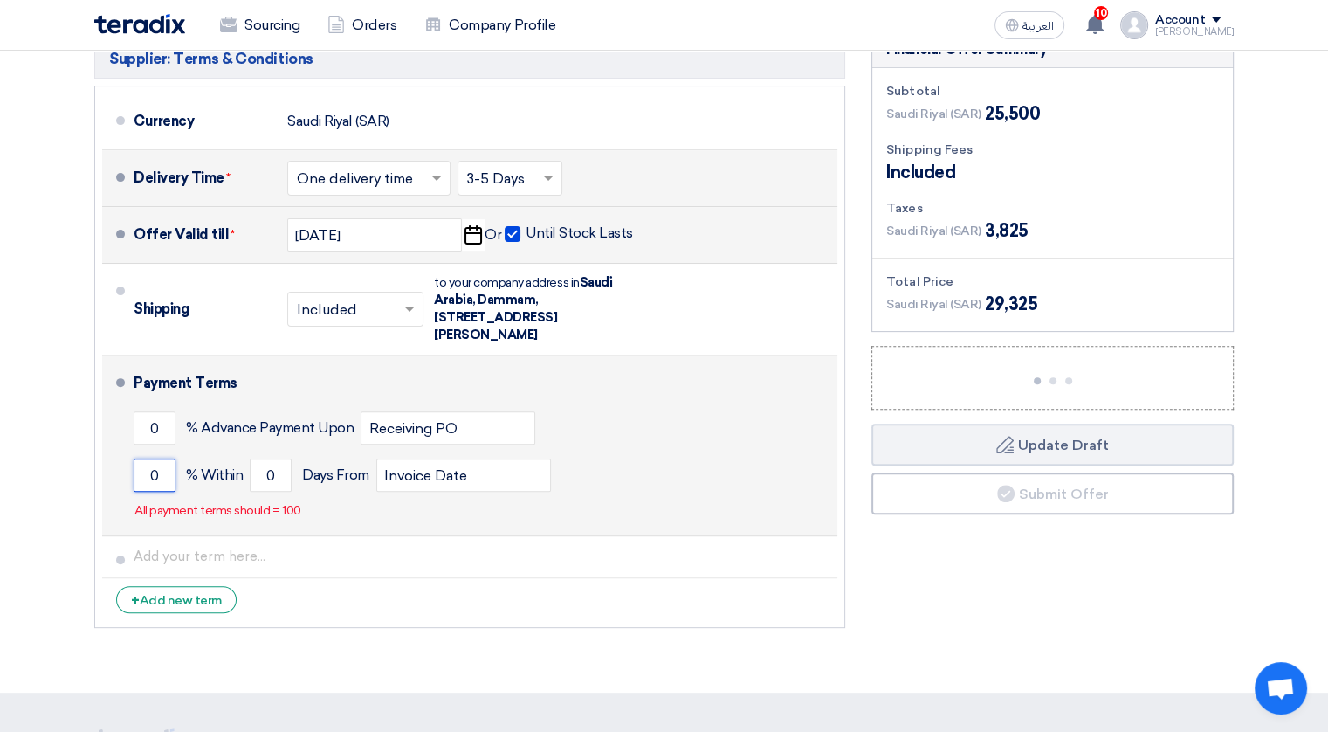
click at [144, 471] on input "0" at bounding box center [155, 474] width 42 height 33
type input "100"
click at [259, 477] on input "0" at bounding box center [271, 474] width 42 height 33
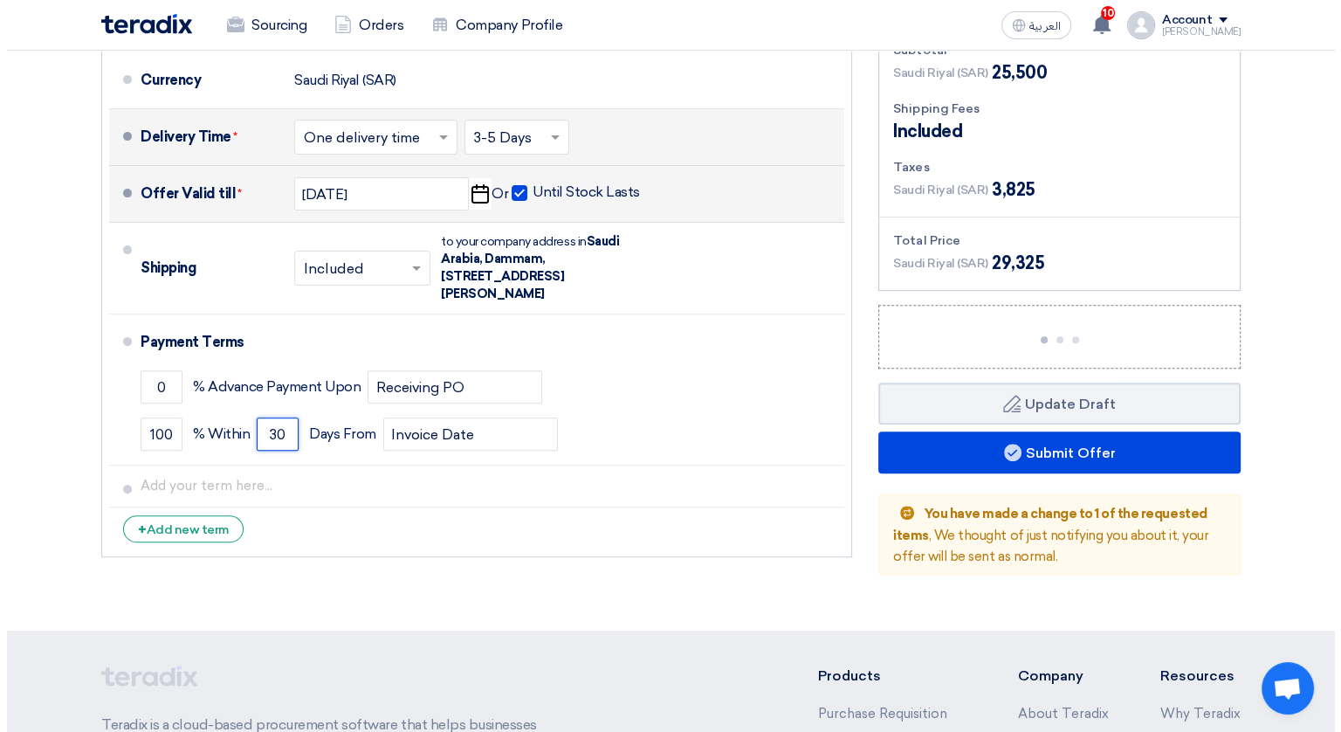
scroll to position [531, 0]
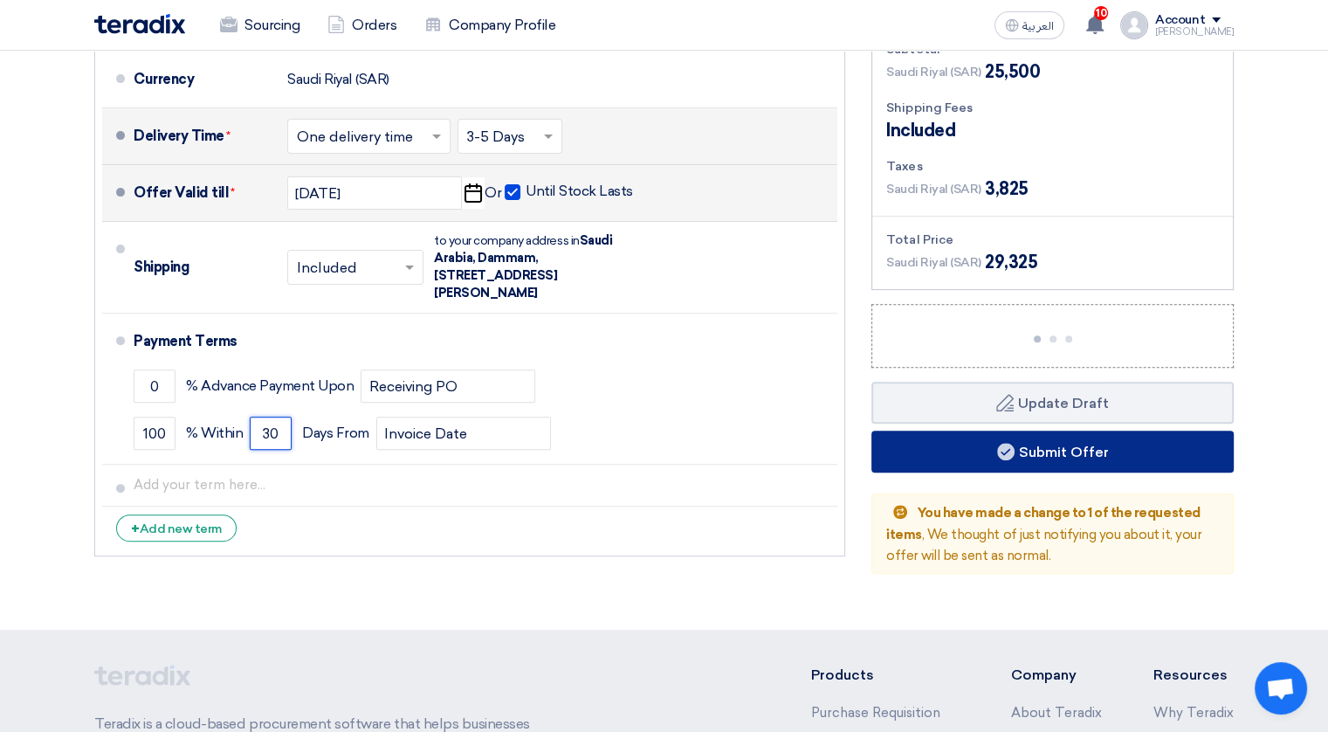
type input "30"
click at [1036, 446] on button "Submit Offer" at bounding box center [1052, 451] width 362 height 42
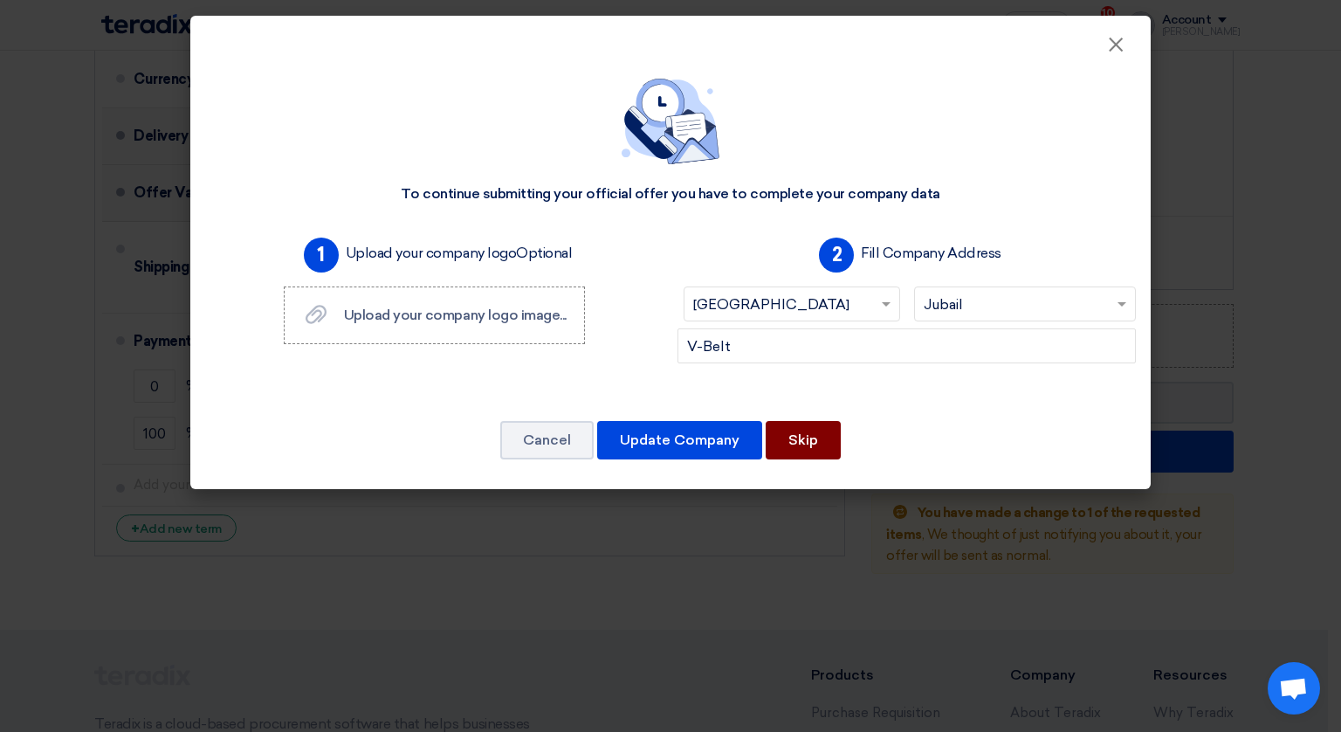
click at [805, 421] on button "Skip" at bounding box center [803, 440] width 75 height 38
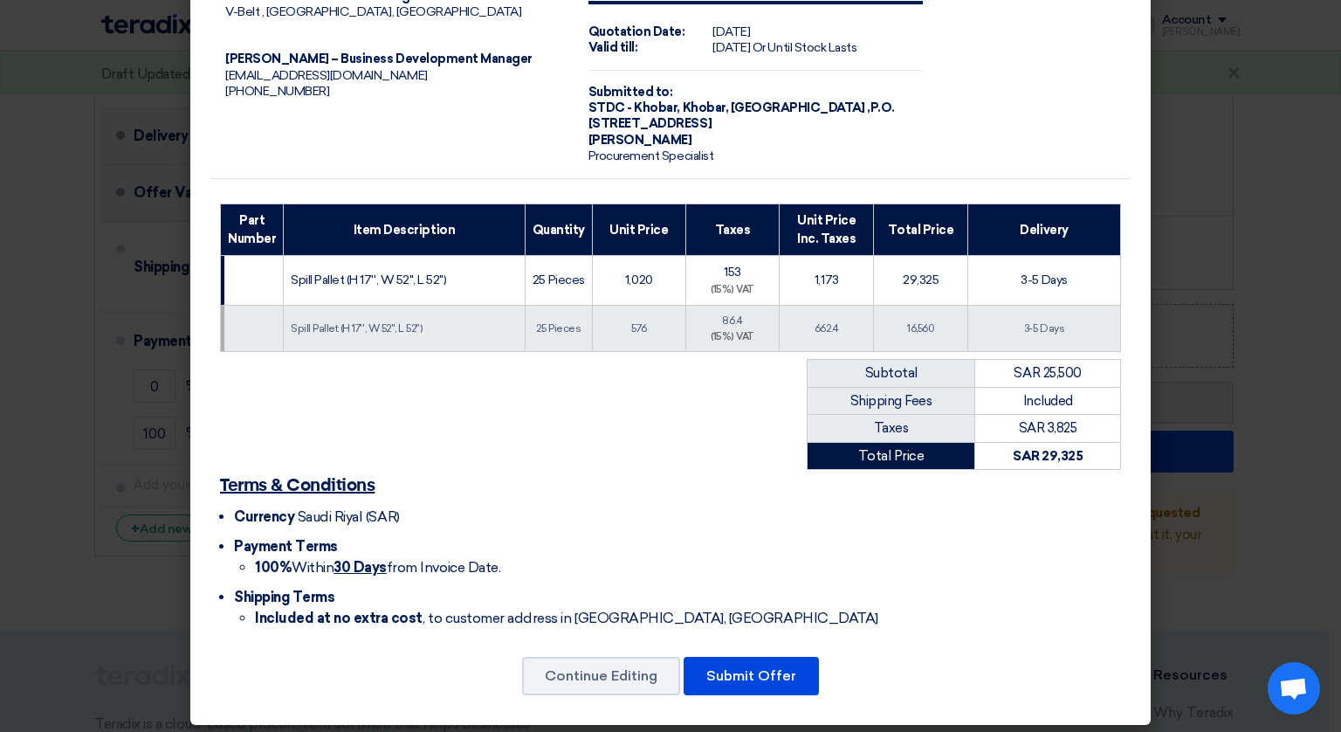
scroll to position [73, 0]
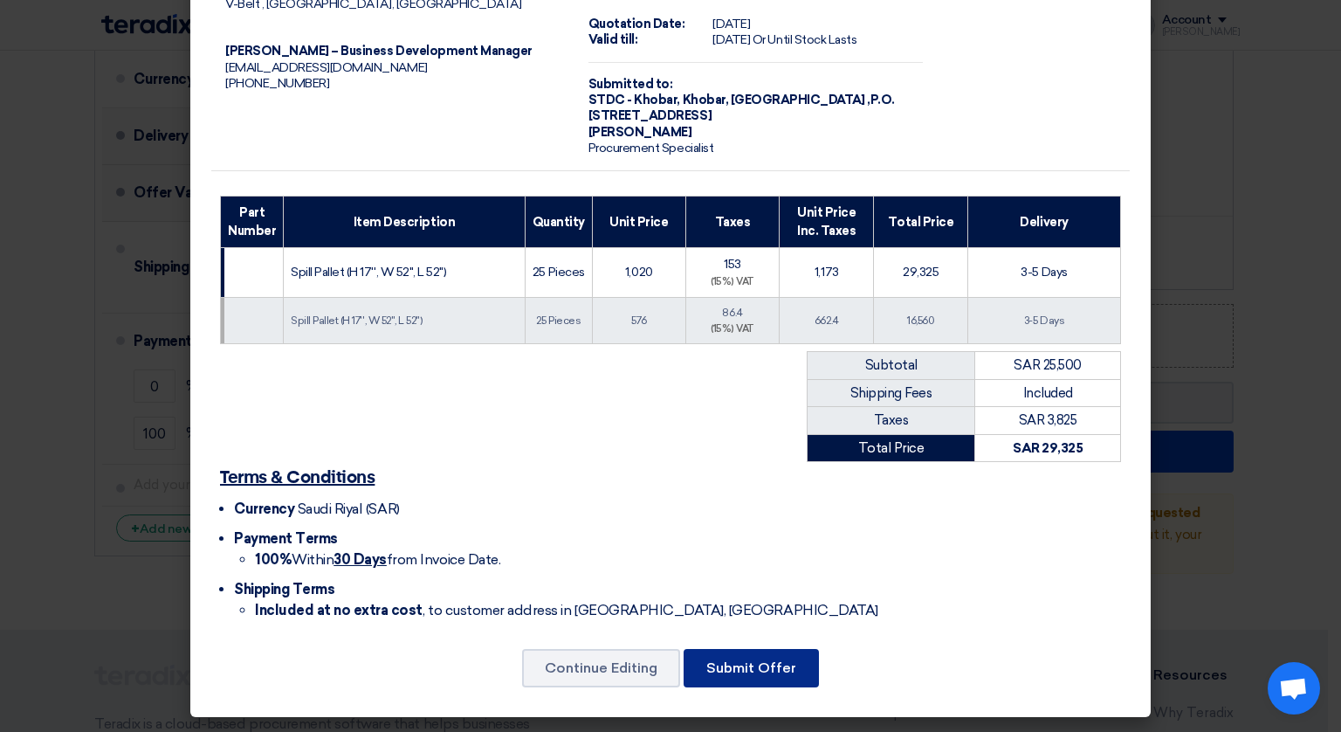
click at [749, 658] on button "Submit Offer" at bounding box center [751, 668] width 135 height 38
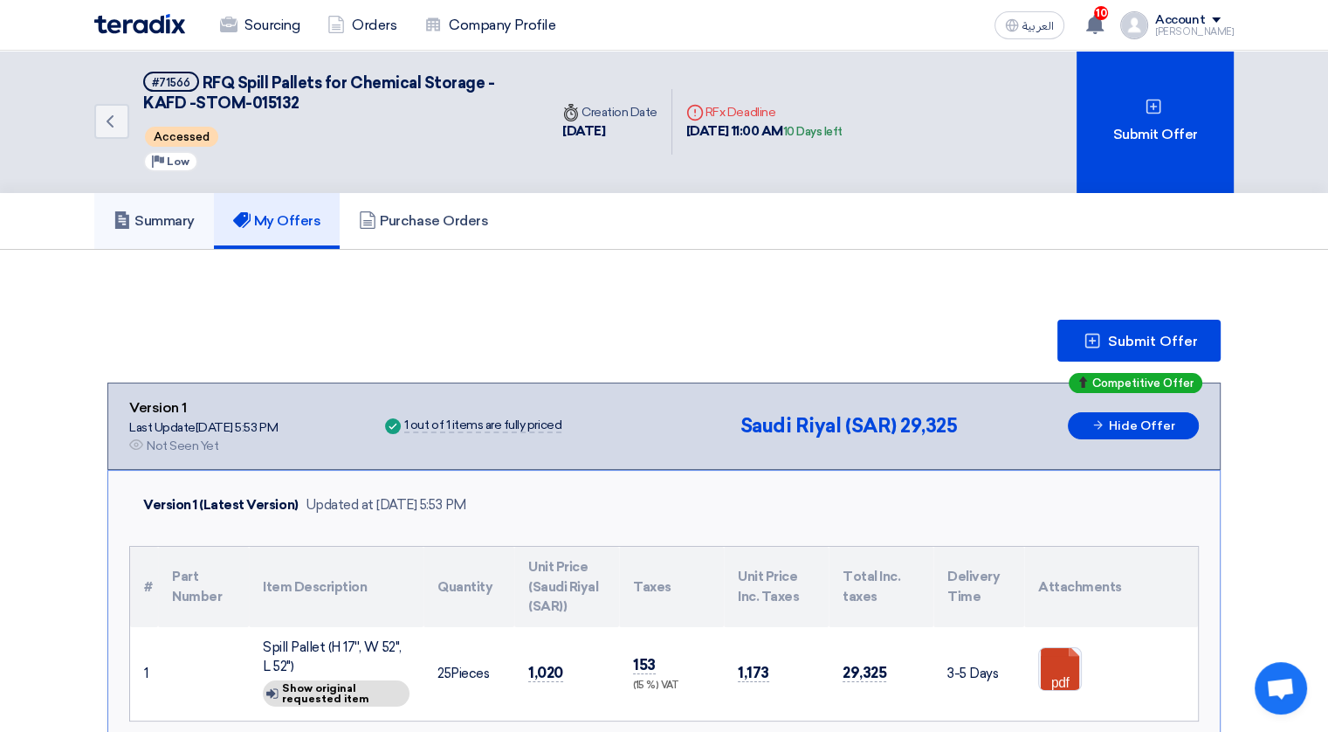
click at [158, 224] on h5 "Summary" at bounding box center [154, 220] width 81 height 17
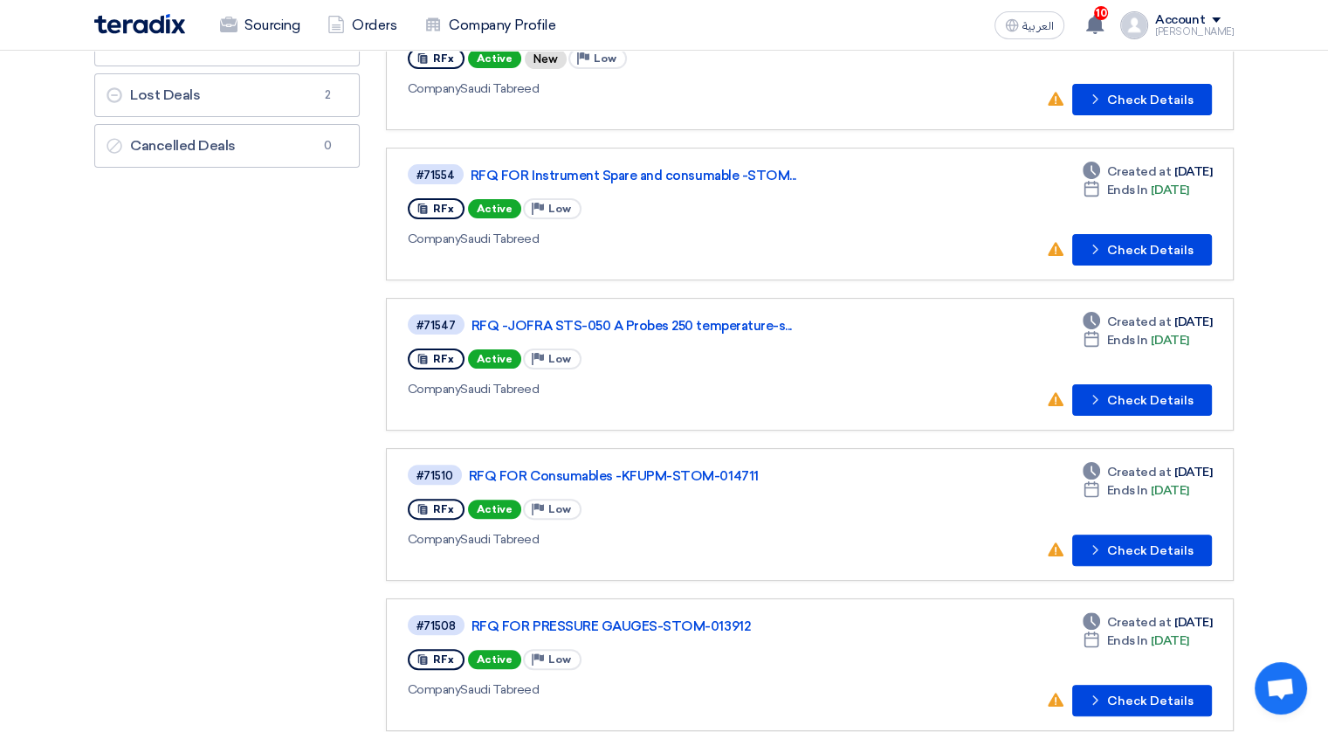
scroll to position [372, 0]
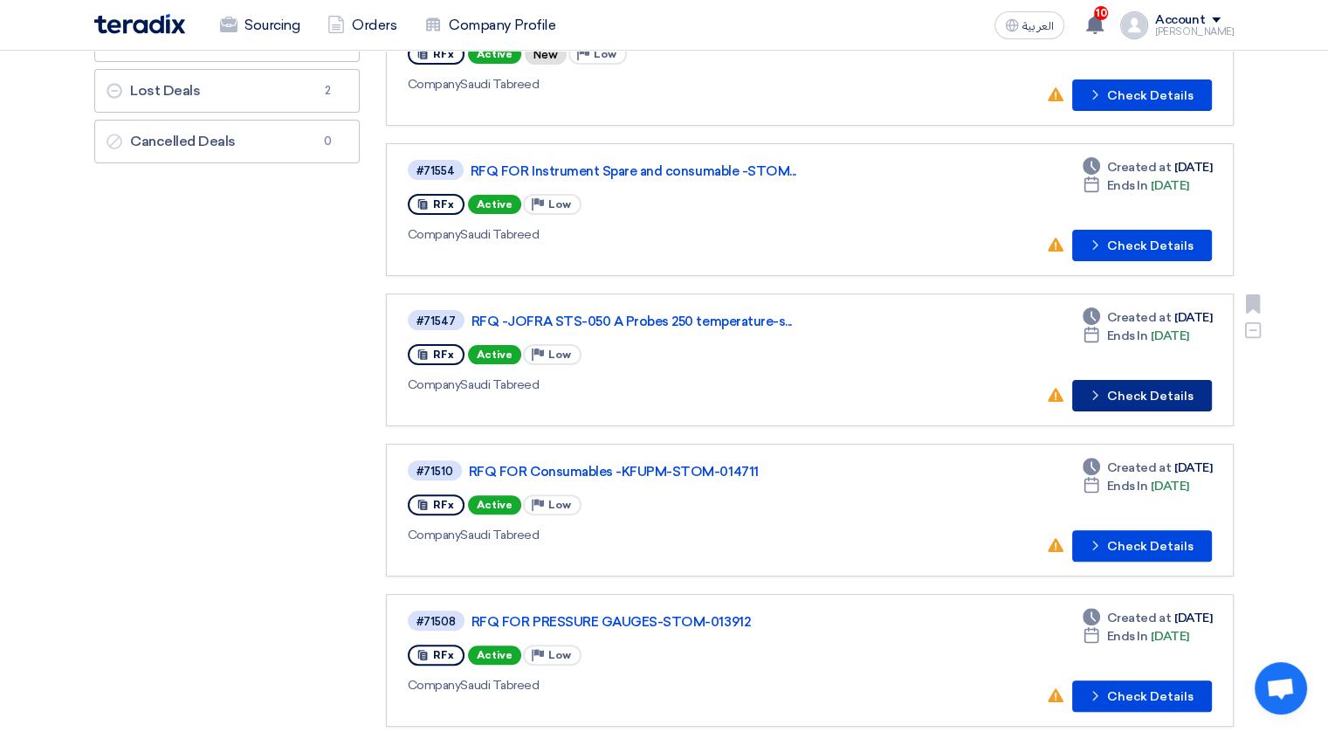
click at [1135, 389] on button "Check details Check Details" at bounding box center [1142, 395] width 140 height 31
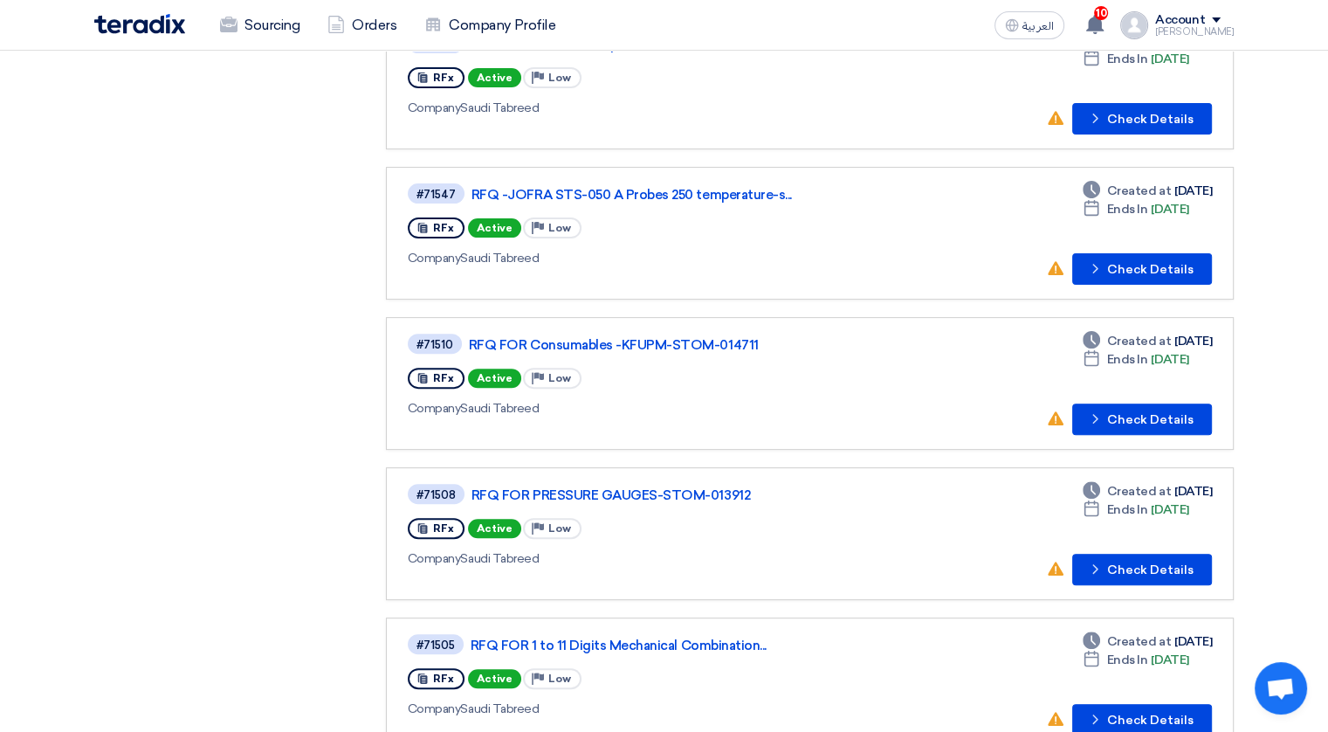
scroll to position [505, 0]
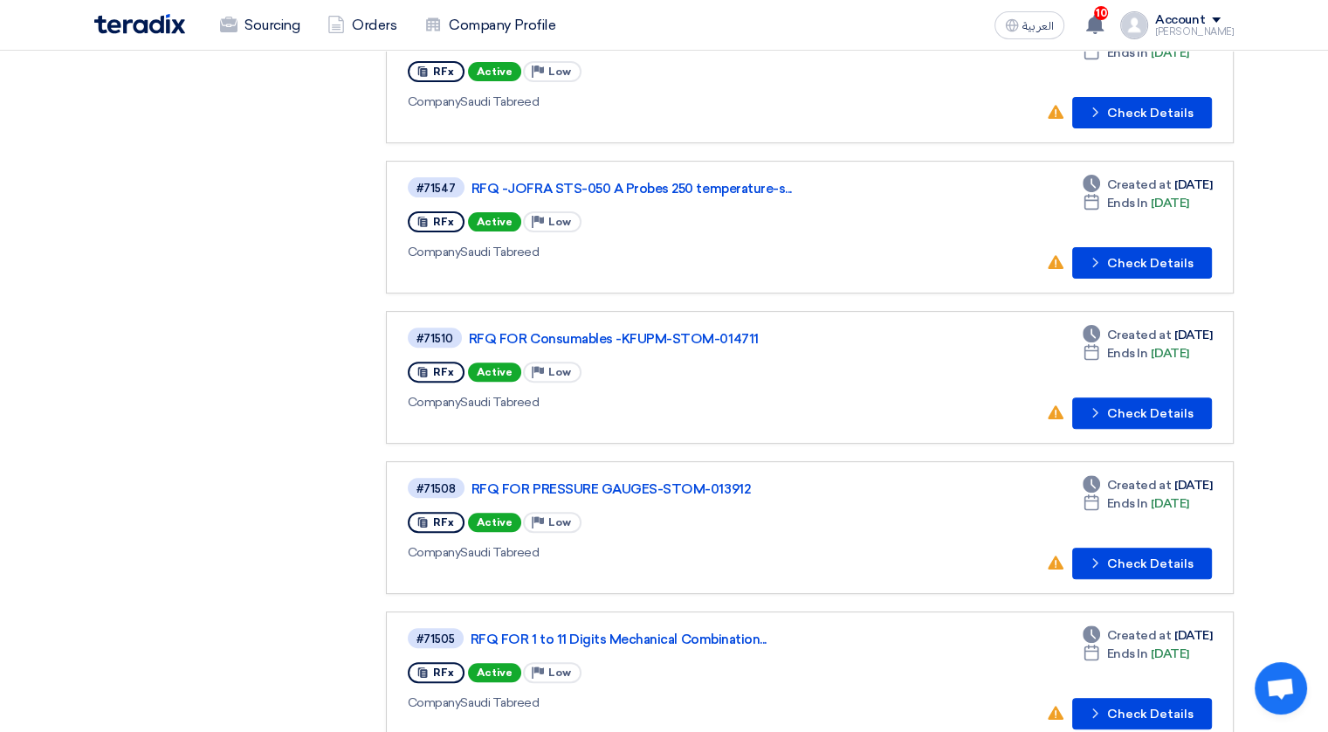
click at [1284, 301] on section "Private Leads Private Leads 0 Accessed Leads Accessed Leads 17 All All 17 Bookm…" at bounding box center [664, 461] width 1328 height 1657
click at [1131, 547] on button "Check details Check Details" at bounding box center [1142, 562] width 140 height 31
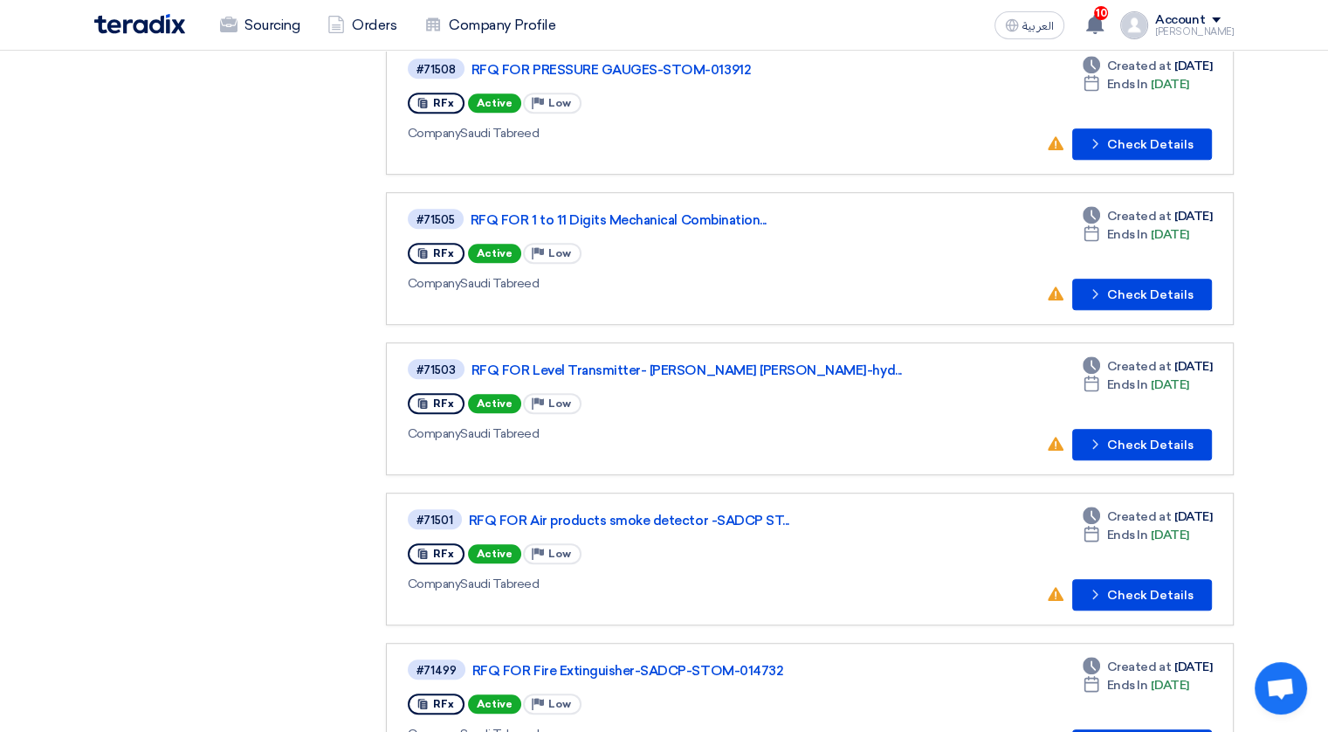
scroll to position [926, 0]
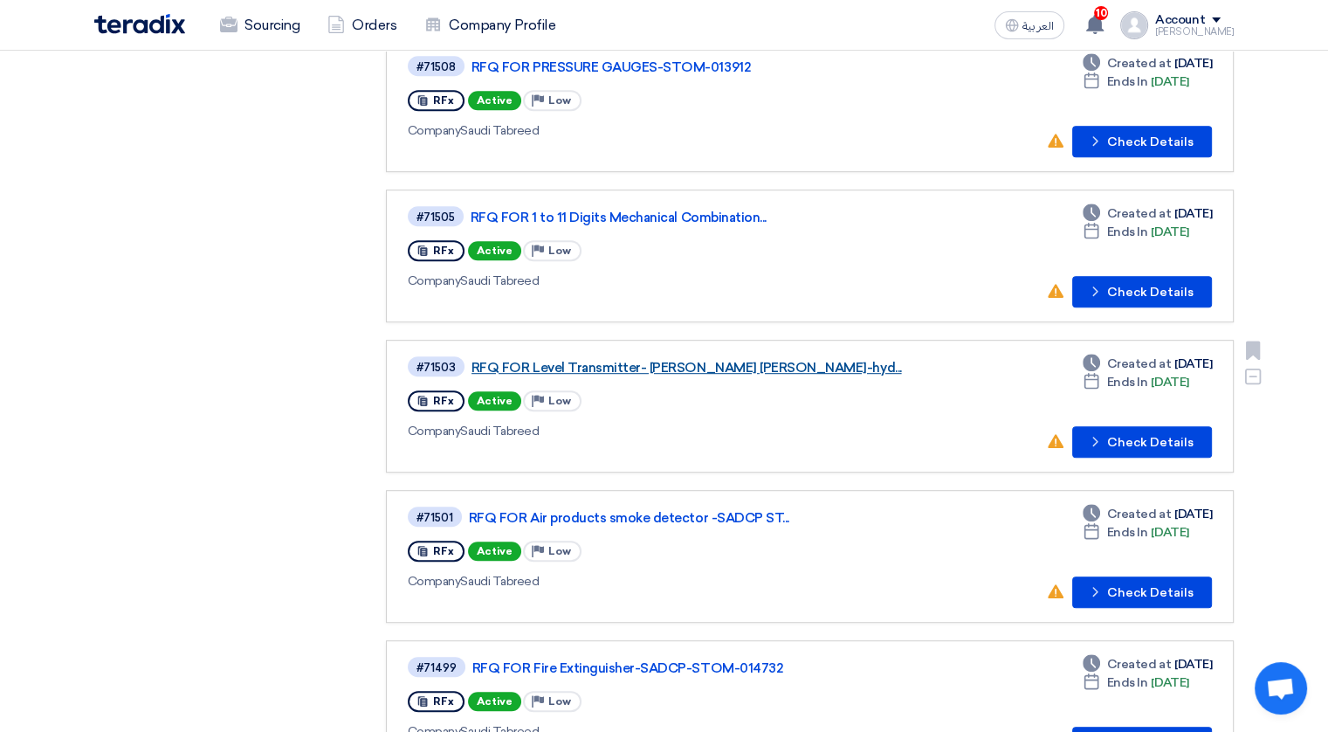
click at [597, 360] on link "RFQ FOR Level Transmitter- [PERSON_NAME] [PERSON_NAME]-hyd..." at bounding box center [689, 368] width 437 height 16
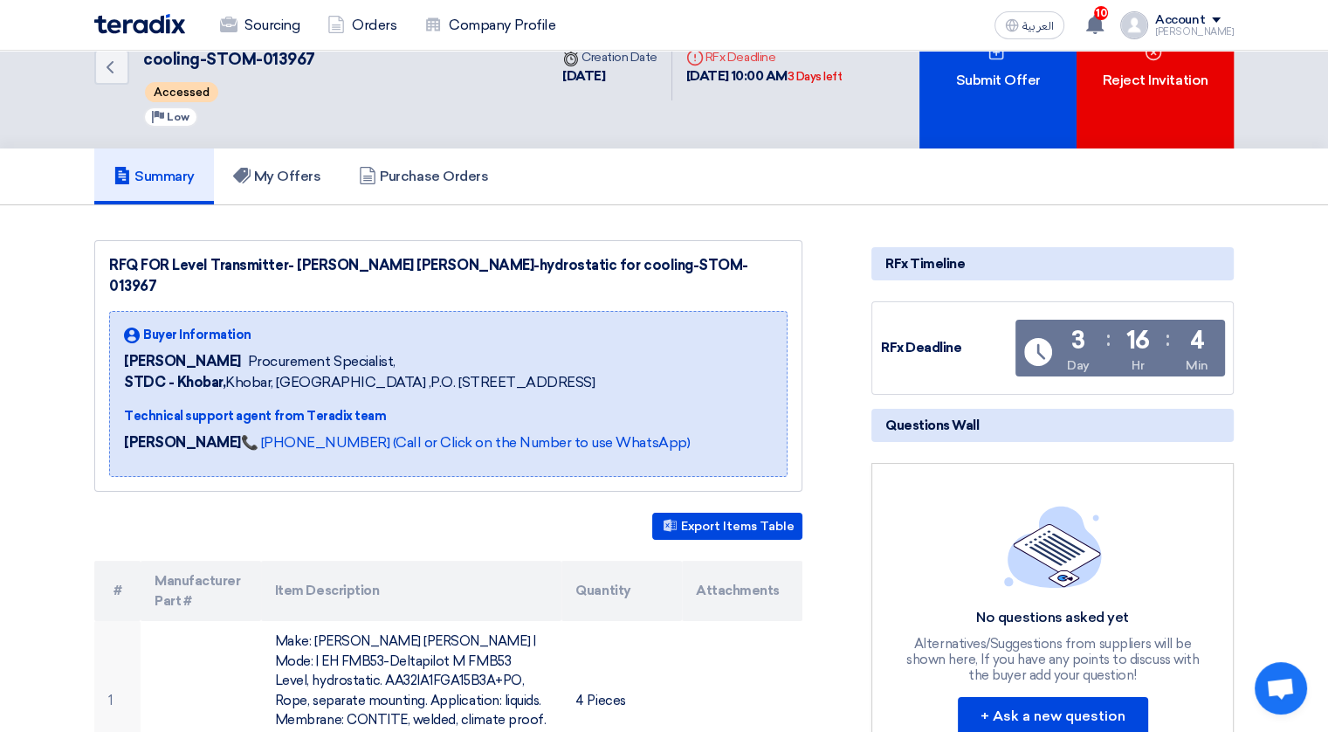
scroll to position [62, 0]
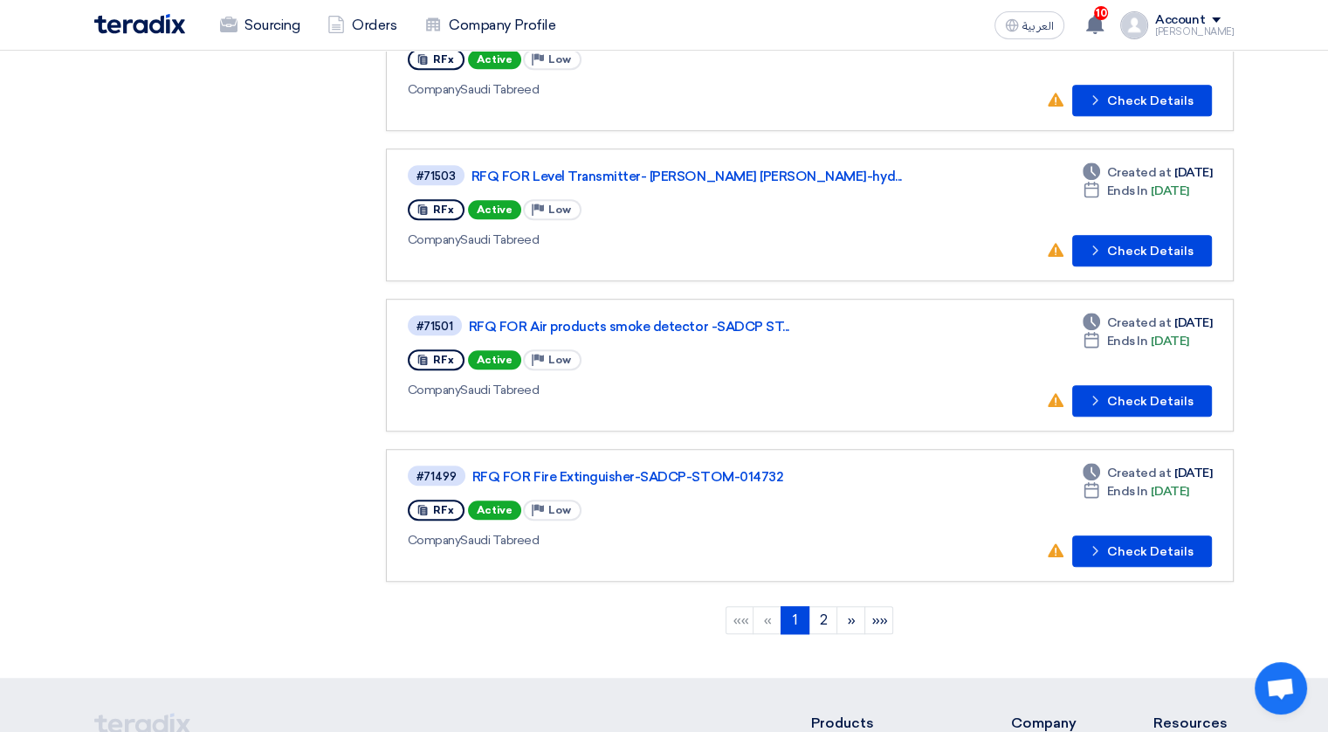
scroll to position [1119, 0]
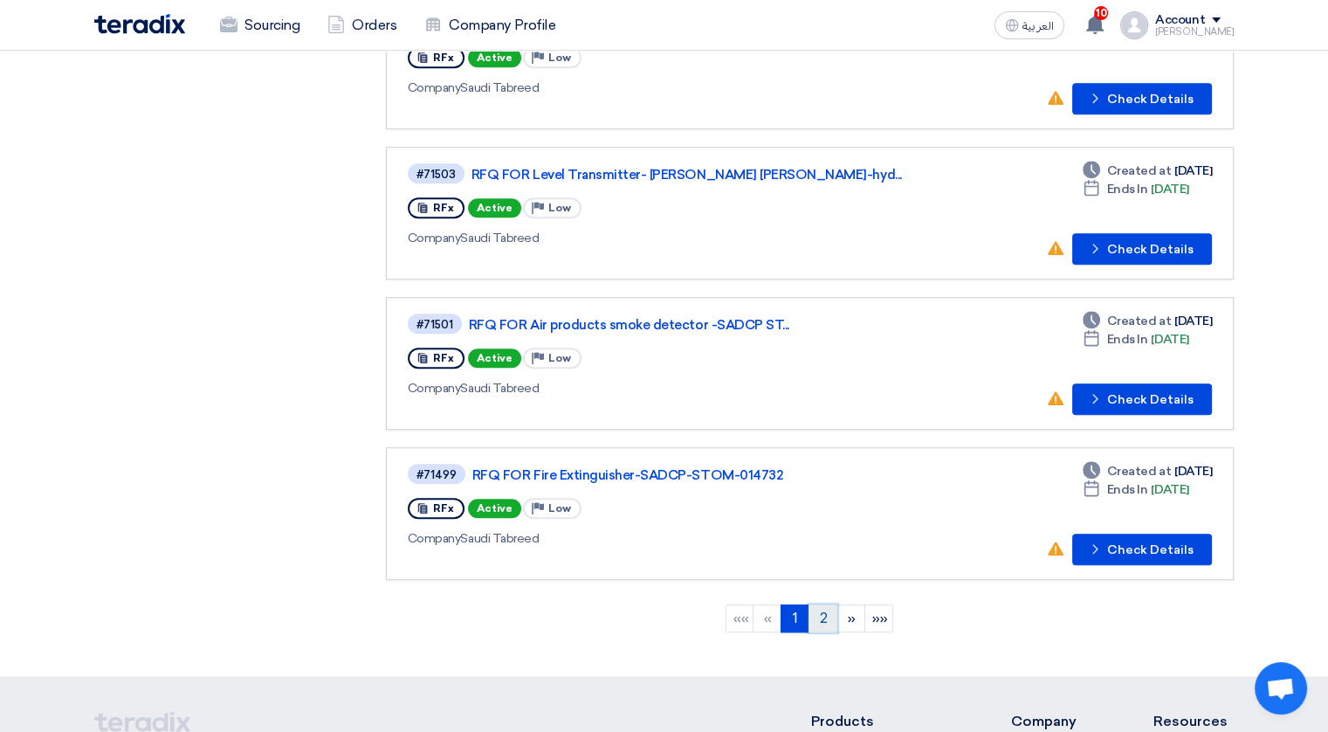
click at [824, 604] on link "2" at bounding box center [823, 618] width 29 height 28
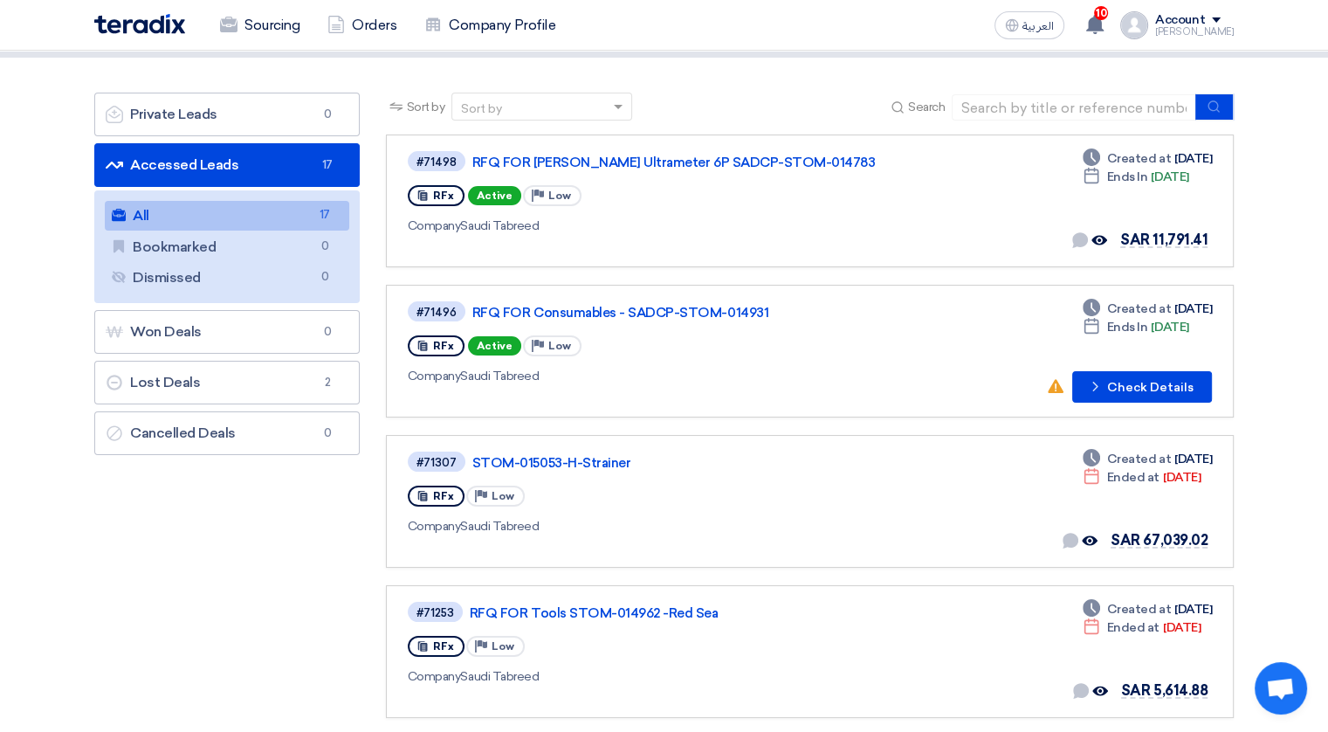
scroll to position [66, 0]
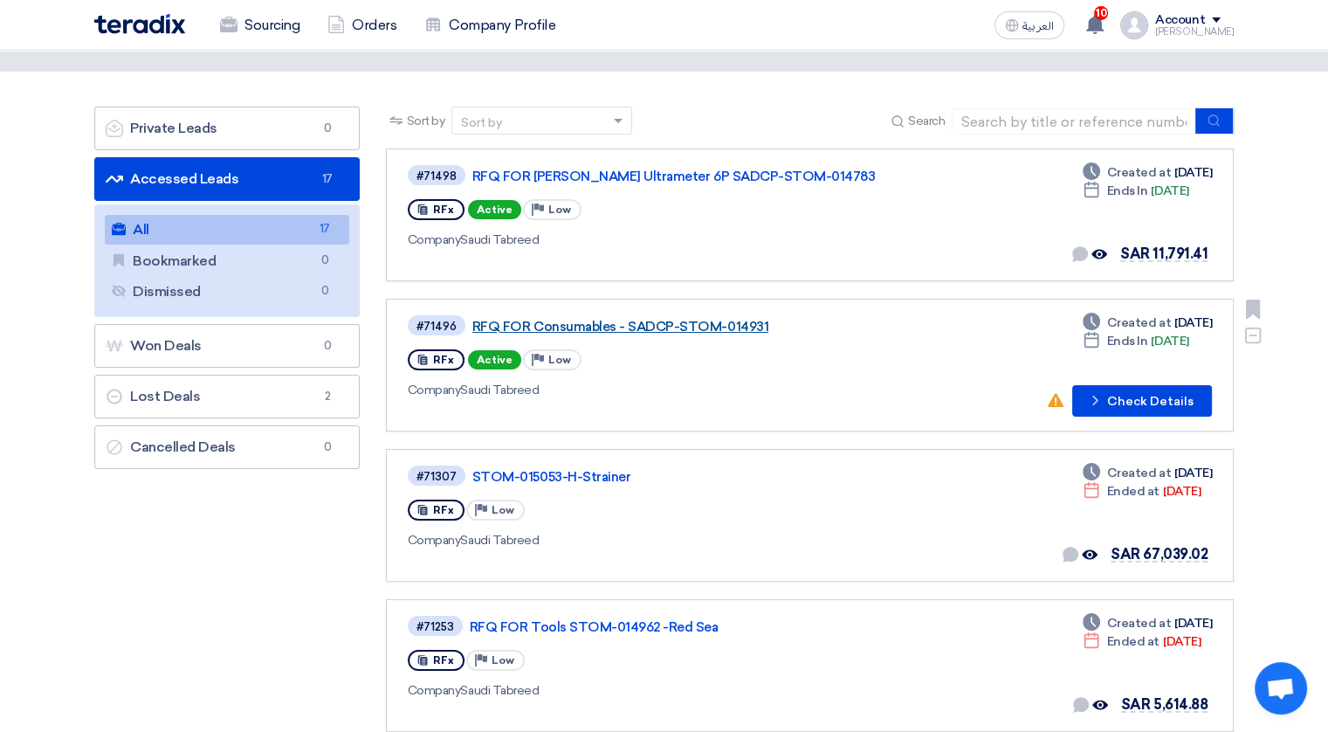
click at [599, 326] on link "RFQ FOR Consumables - SADCP-STOM-014931" at bounding box center [690, 327] width 437 height 16
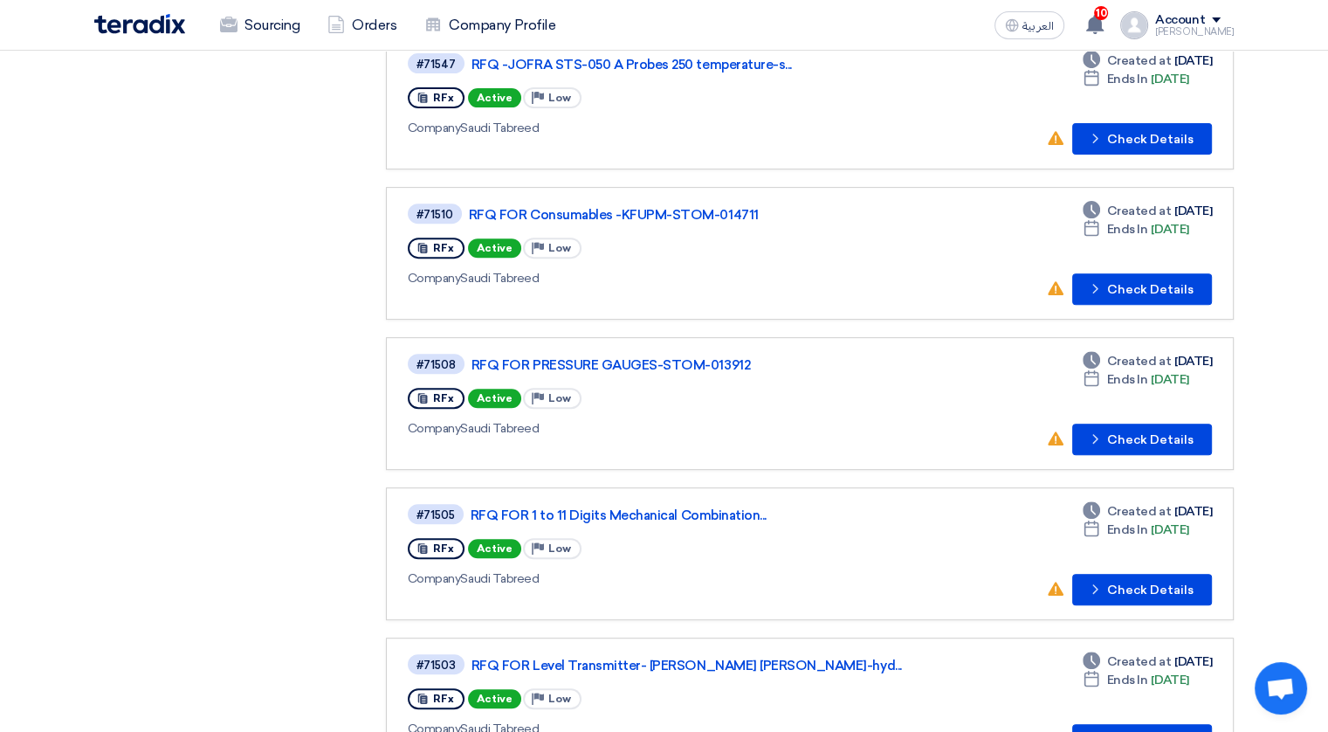
scroll to position [627, 0]
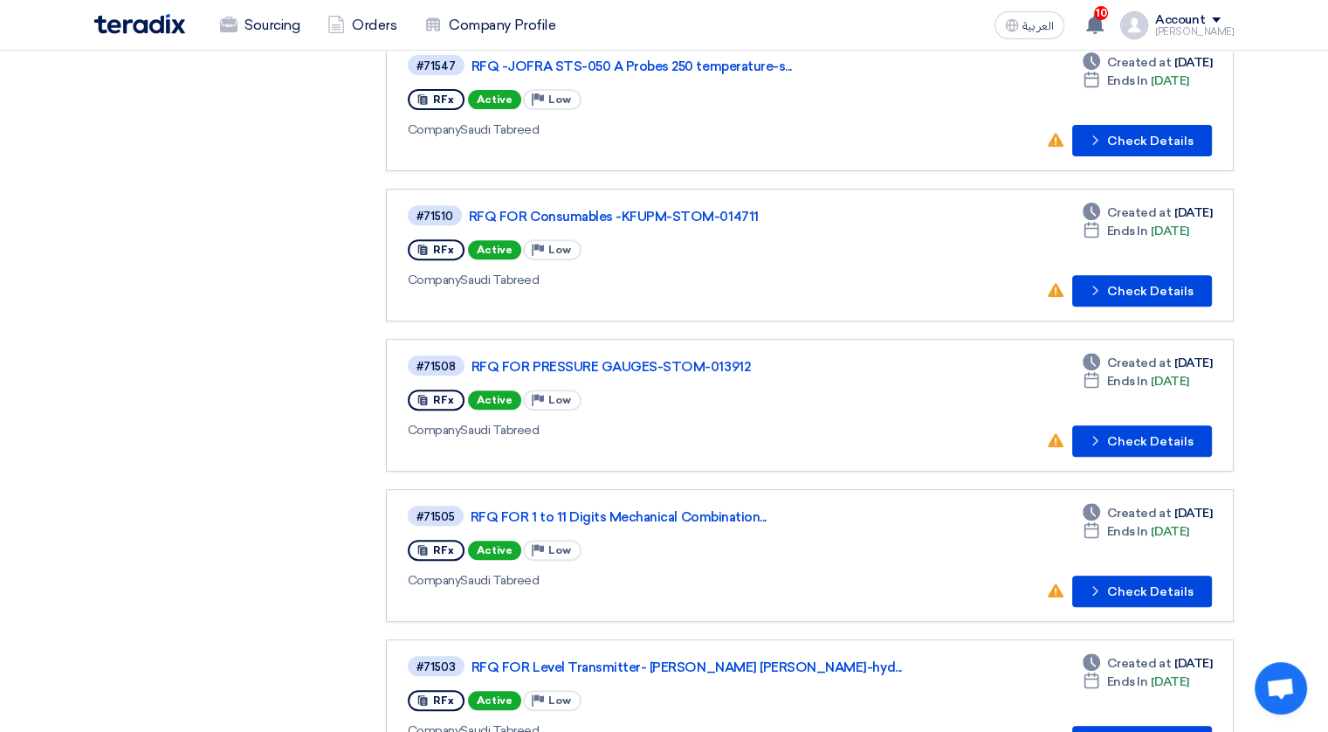
drag, startPoint x: 1325, startPoint y: 375, endPoint x: 1331, endPoint y: 289, distance: 86.7
click at [1328, 289] on html "Sourcing Orders Company Profile العربية ع 10 New request received, check detail…" at bounding box center [664, 468] width 1328 height 2191
drag, startPoint x: 1331, startPoint y: 289, endPoint x: 1291, endPoint y: 289, distance: 39.3
click at [1291, 289] on section "Private Leads Private Leads 0 Accessed Leads Accessed Leads 17 All All 17 Bookm…" at bounding box center [664, 339] width 1328 height 1657
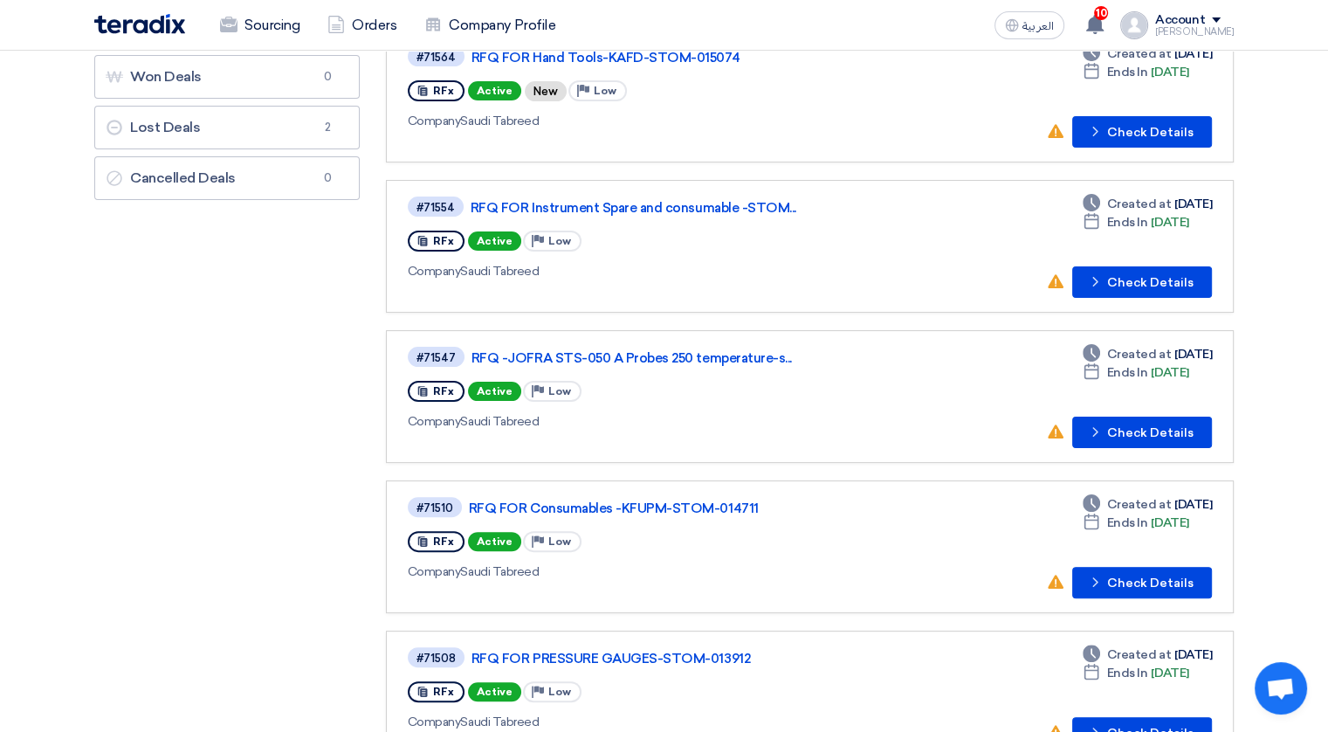
scroll to position [331, 0]
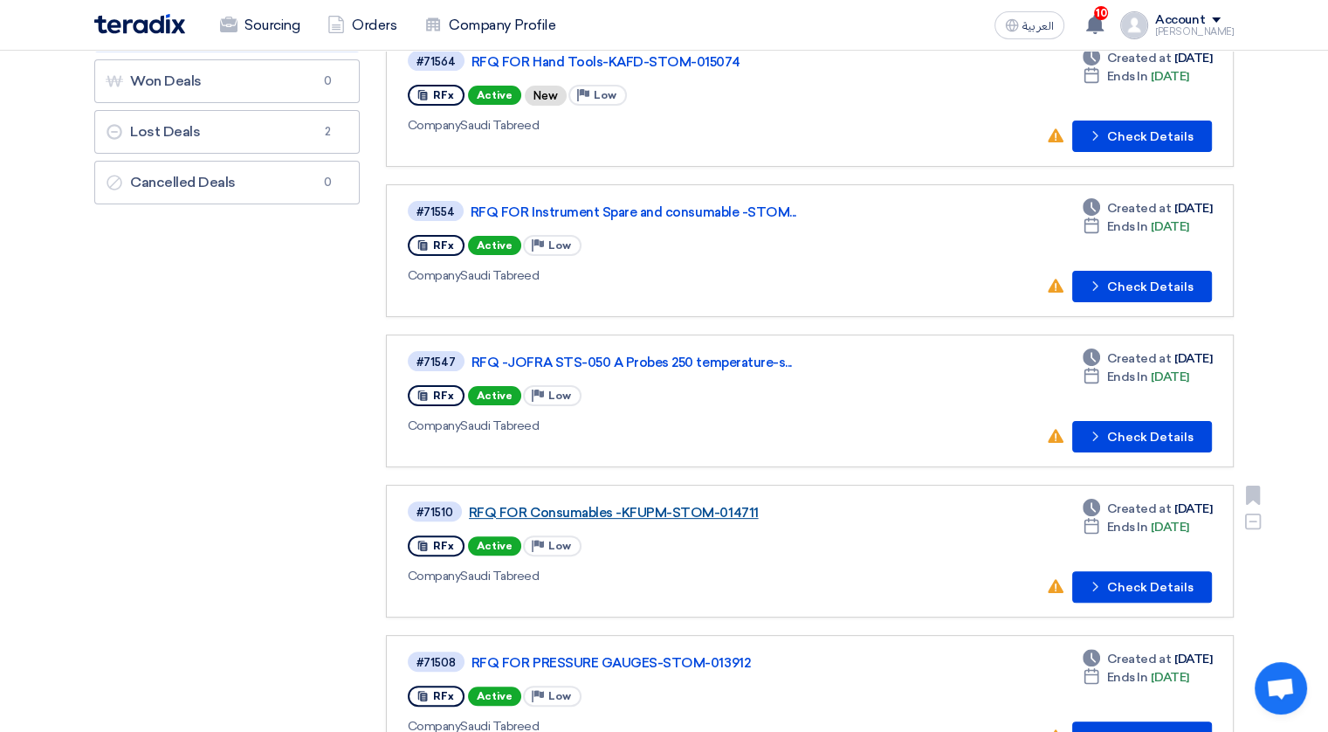
click at [631, 507] on link "RFQ FOR Consumables -KFUPM-STOM-014711" at bounding box center [687, 513] width 437 height 16
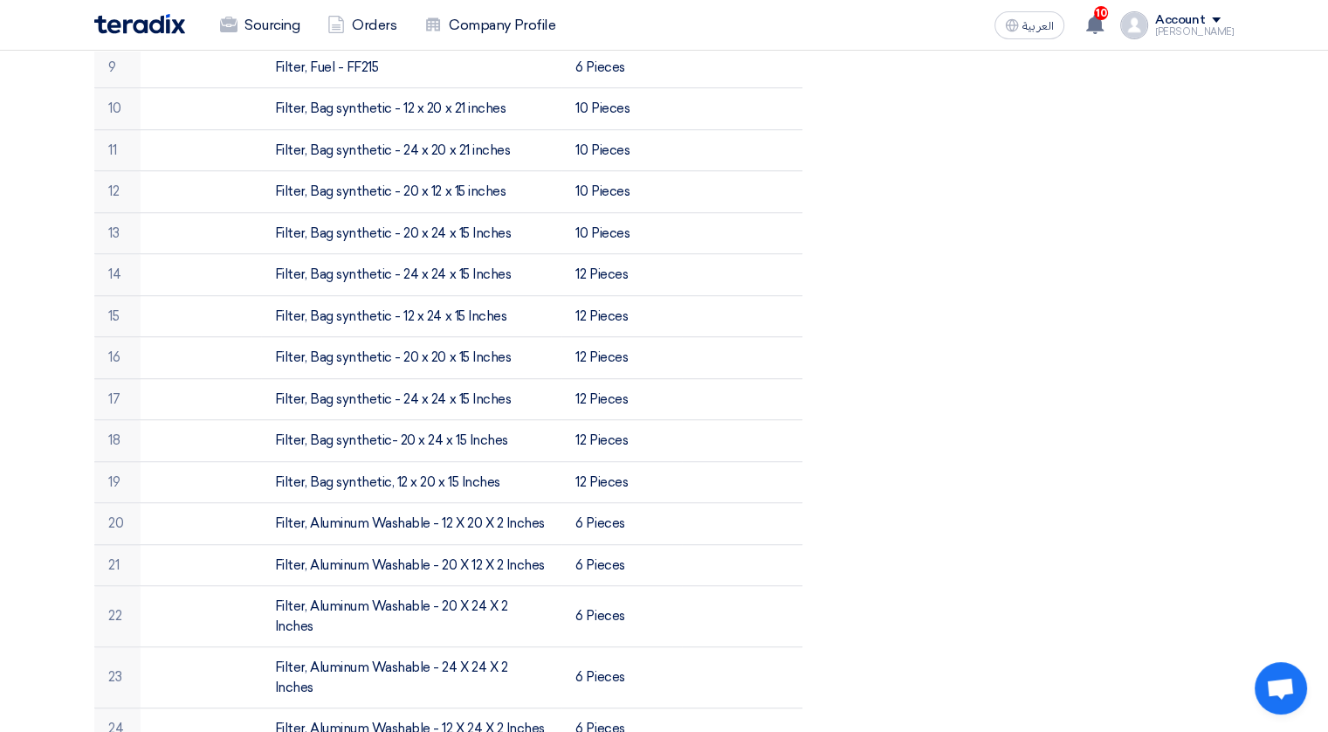
scroll to position [962, 0]
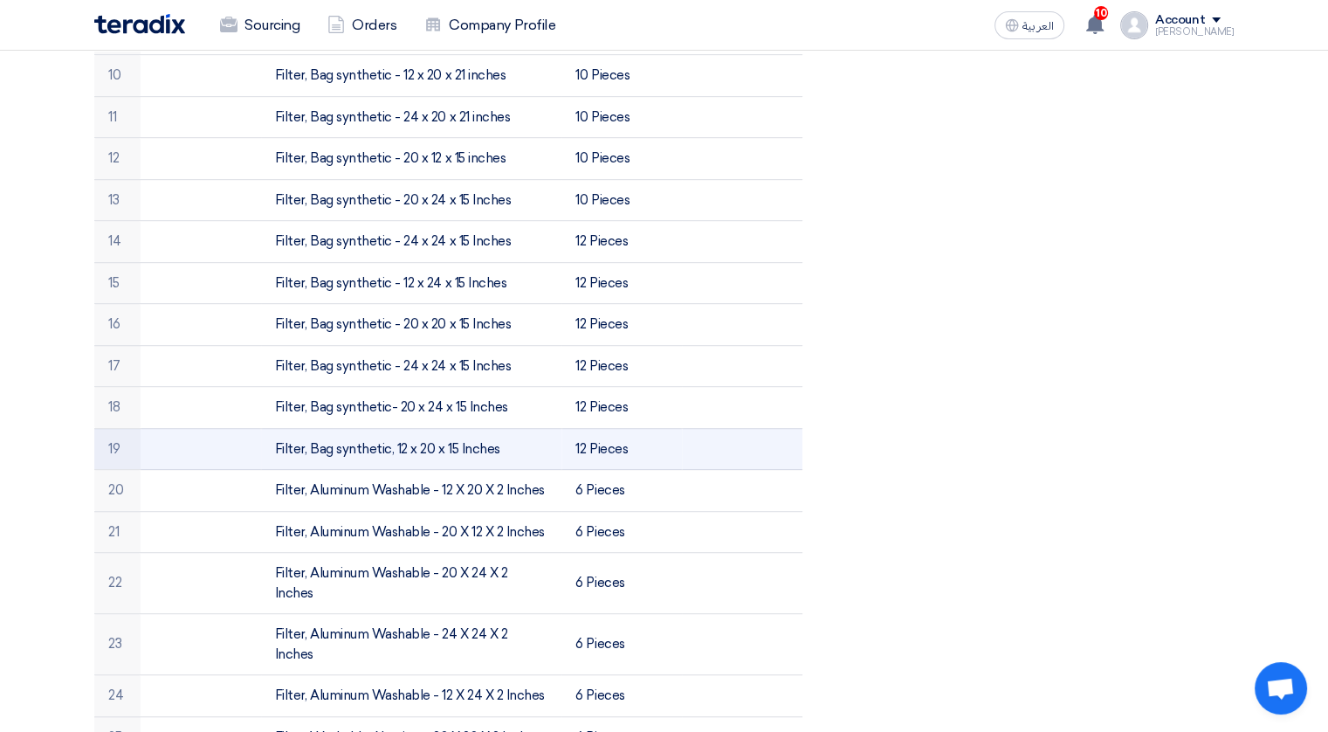
drag, startPoint x: 276, startPoint y: 441, endPoint x: 498, endPoint y: 437, distance: 221.8
click at [498, 437] on td "Filter, Bag synthetic, 12 x 20 x 15 Inches" at bounding box center [411, 449] width 301 height 42
copy td "Filter, Bag synthetic, 12 x 20 x 15 Inches"
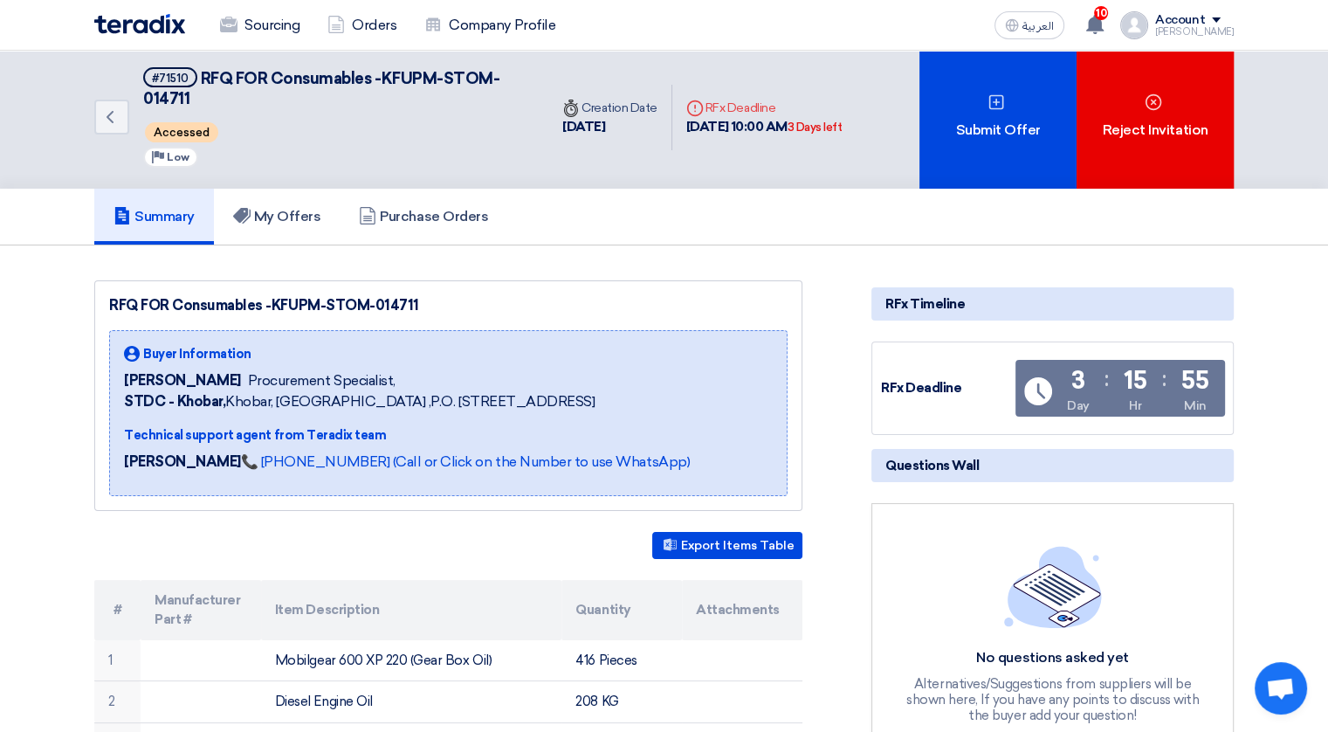
scroll to position [0, 0]
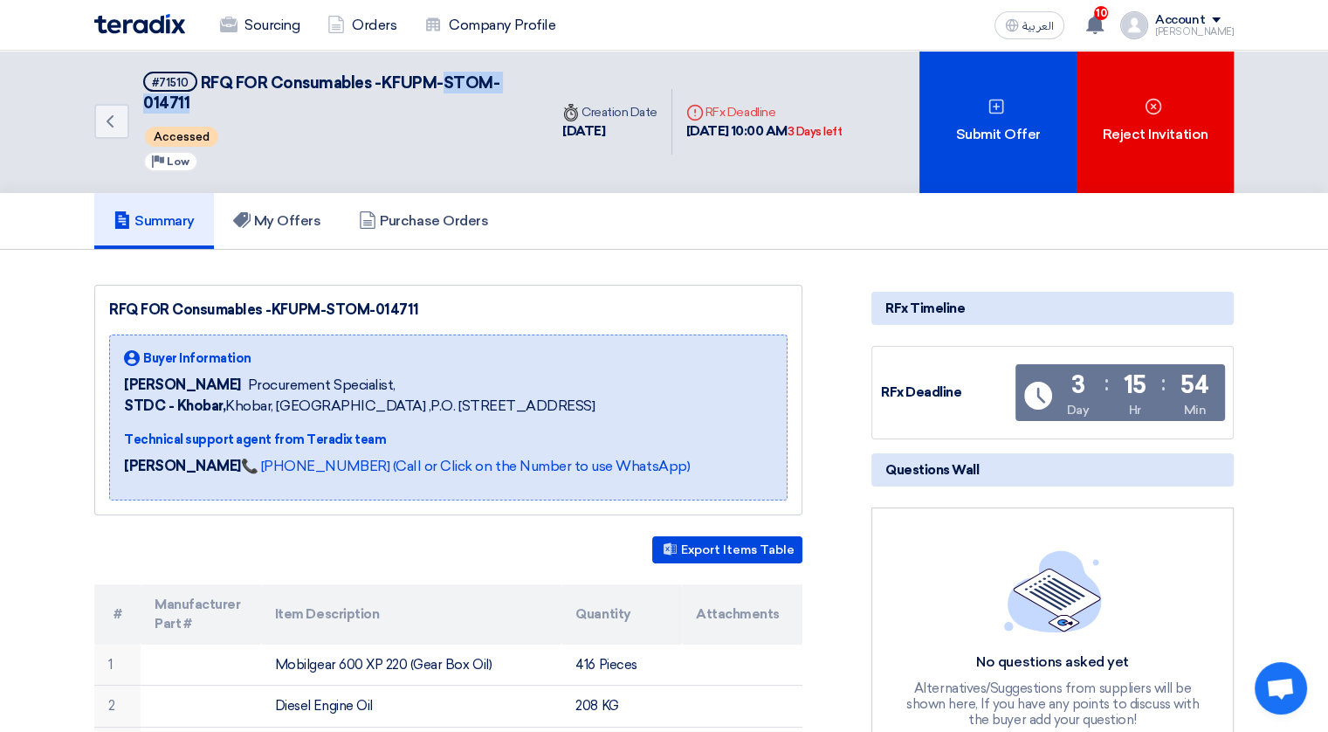
drag, startPoint x: 442, startPoint y: 73, endPoint x: 185, endPoint y: 105, distance: 258.6
click at [185, 105] on span "RFQ FOR Consumables -KFUPM-STOM-014711" at bounding box center [321, 92] width 356 height 39
copy span "STOM-014711"
